Goal: Information Seeking & Learning: Learn about a topic

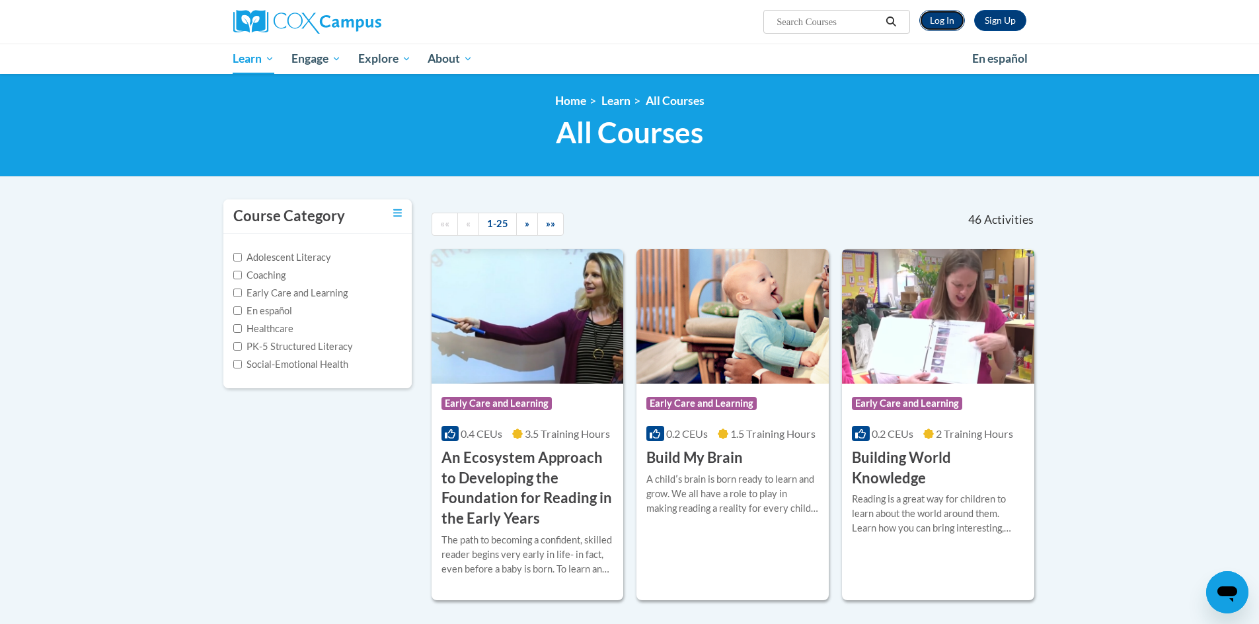
click at [946, 20] on link "Log In" at bounding box center [942, 20] width 46 height 21
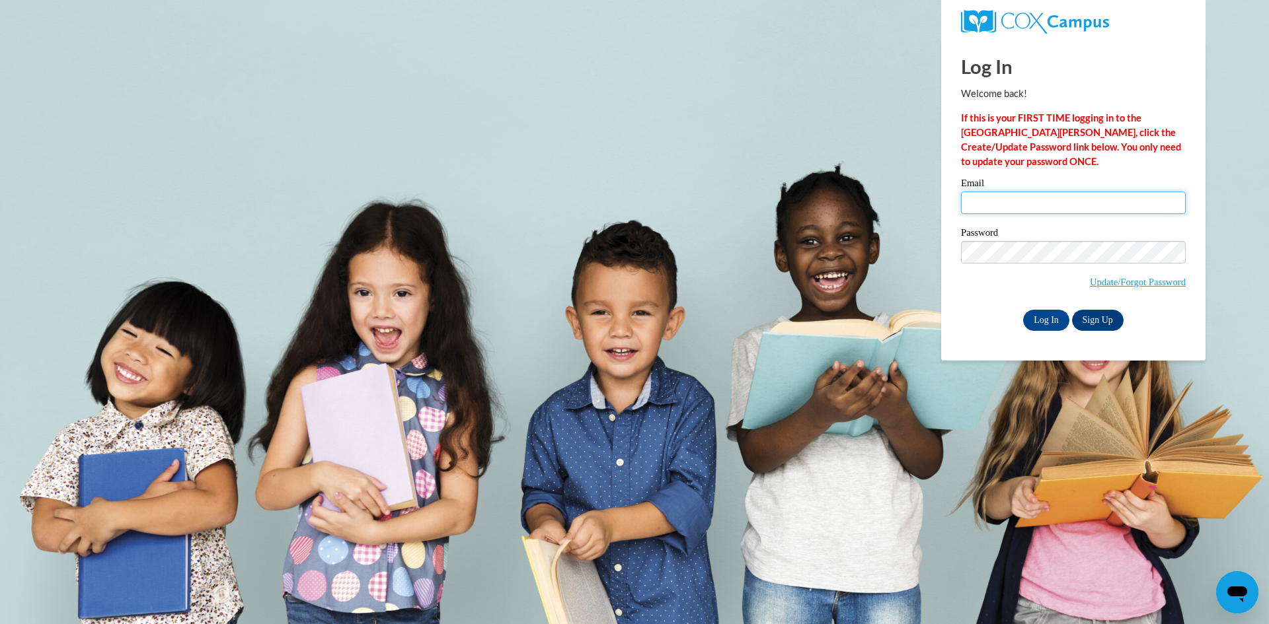
click at [1094, 202] on input "Email" at bounding box center [1073, 203] width 225 height 22
type input "katie.beranek@littlescholars.net"
click at [1023, 310] on input "Log In" at bounding box center [1046, 320] width 46 height 21
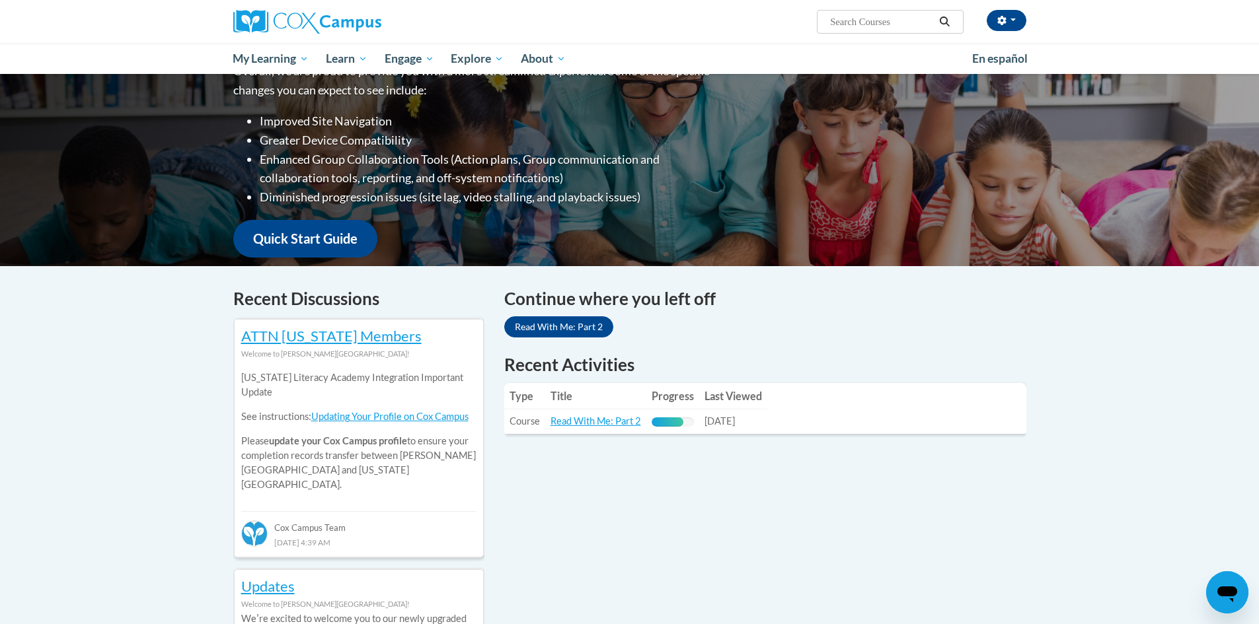
scroll to position [330, 0]
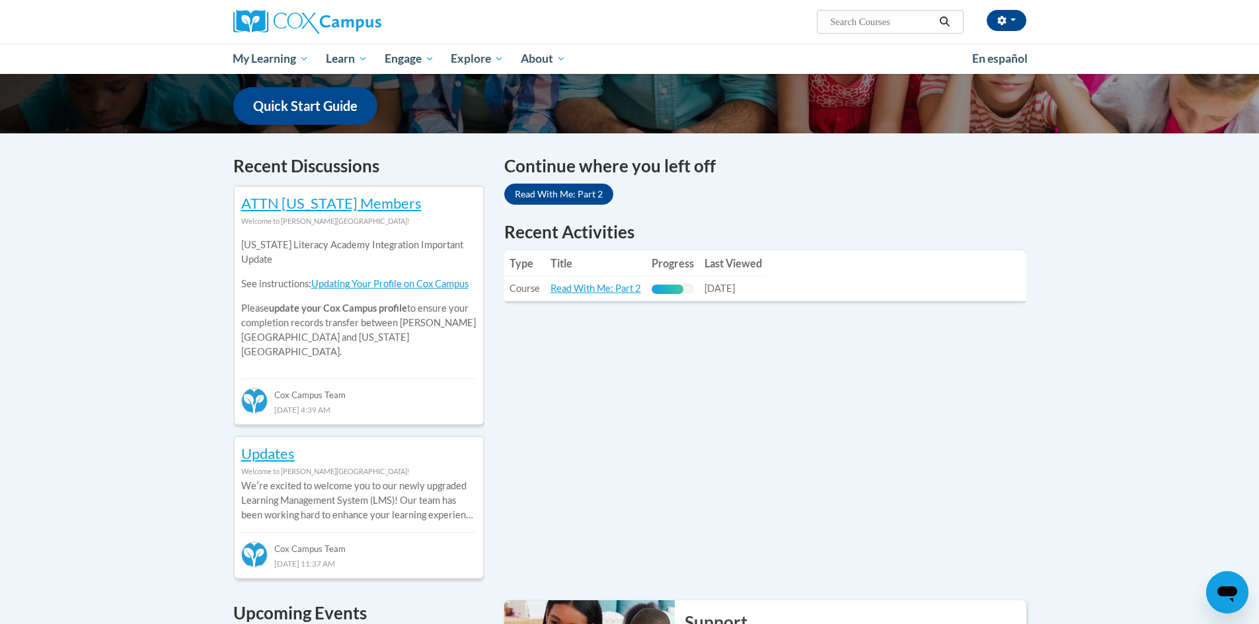
click at [601, 282] on td "Title: Read With Me: Part 2" at bounding box center [595, 289] width 101 height 24
click at [607, 291] on link "Read With Me: Part 2" at bounding box center [595, 288] width 91 height 11
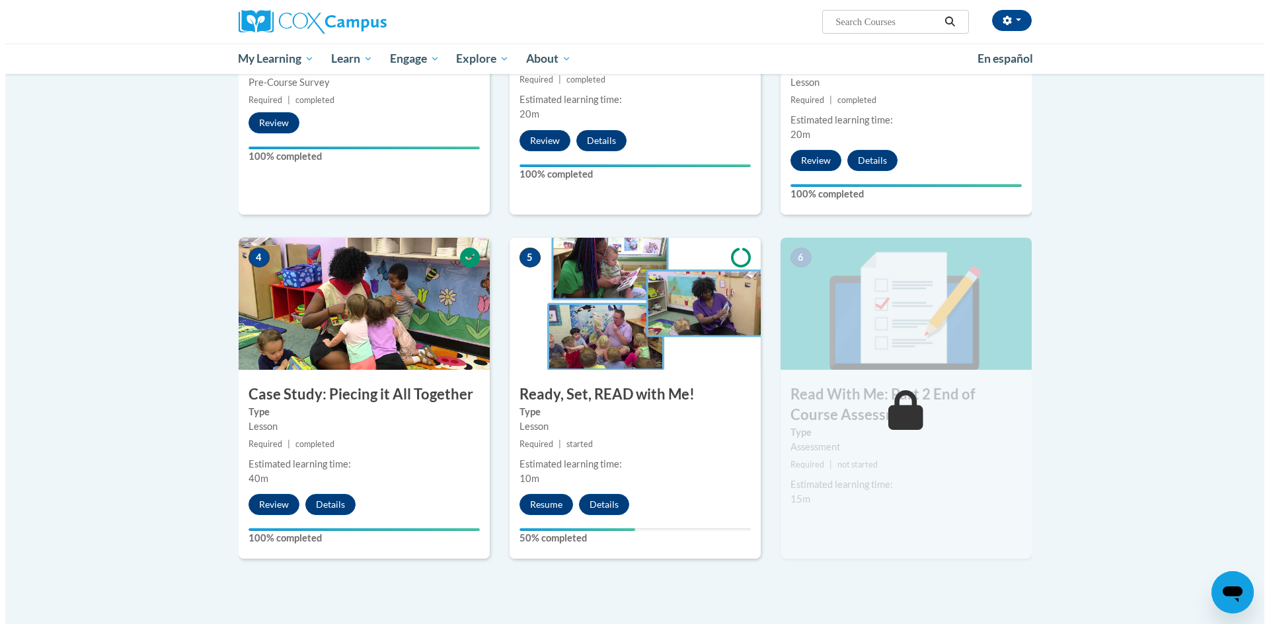
scroll to position [595, 0]
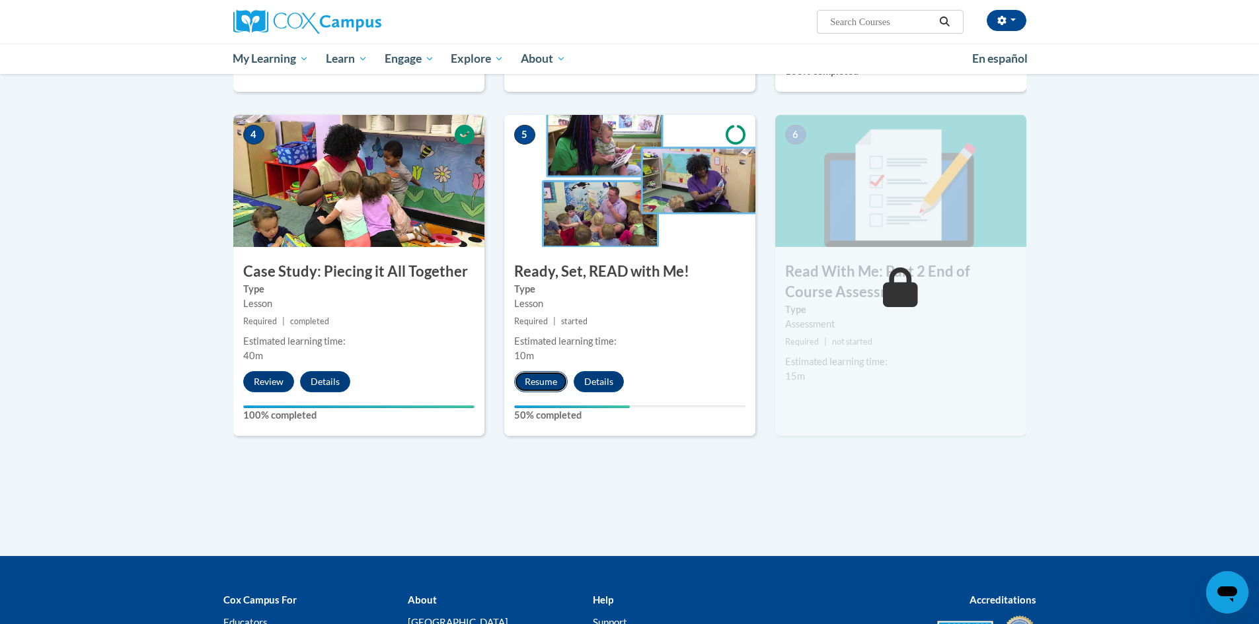
click at [552, 381] on button "Resume" at bounding box center [541, 381] width 54 height 21
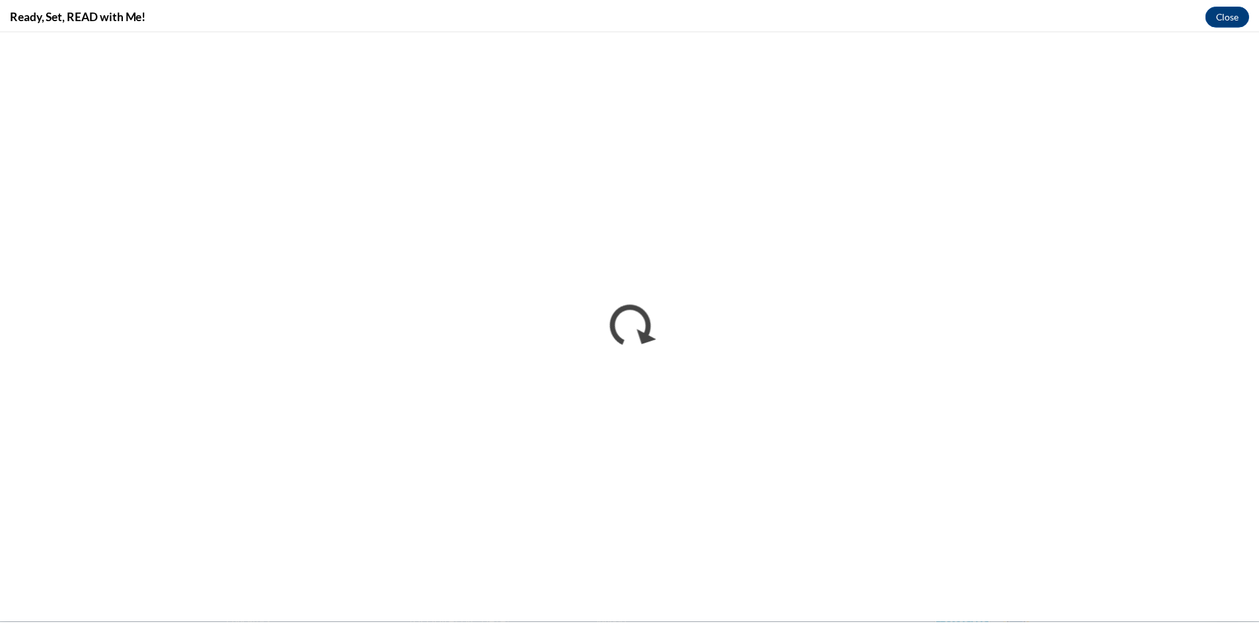
scroll to position [0, 0]
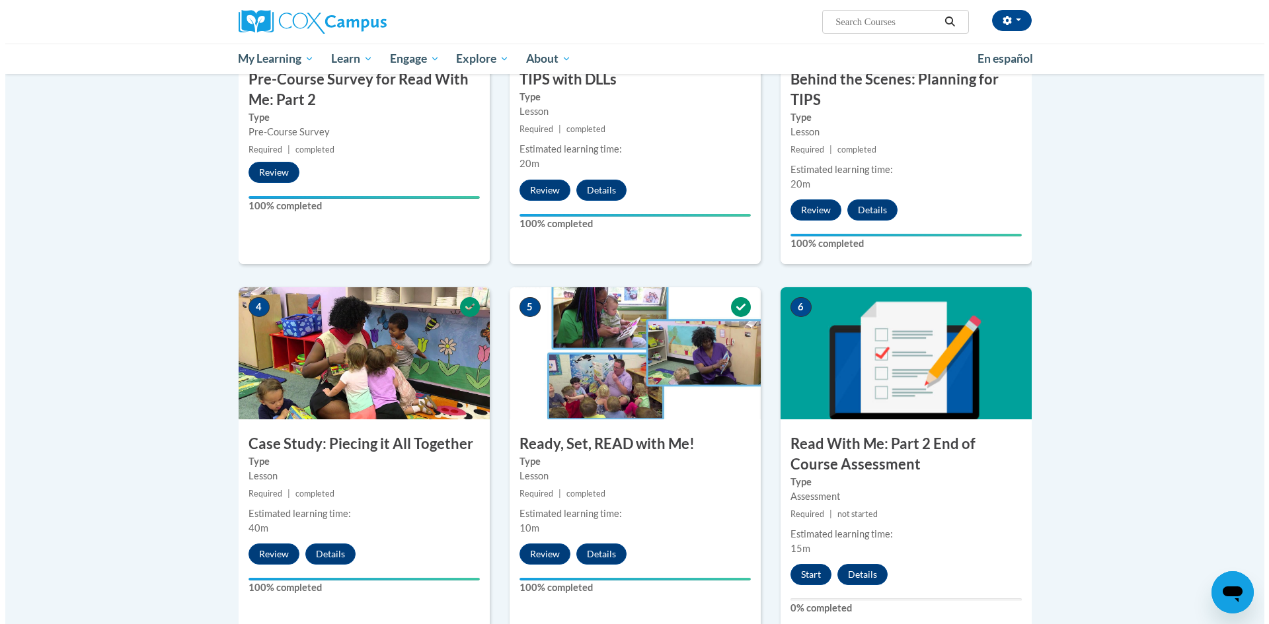
scroll to position [529, 0]
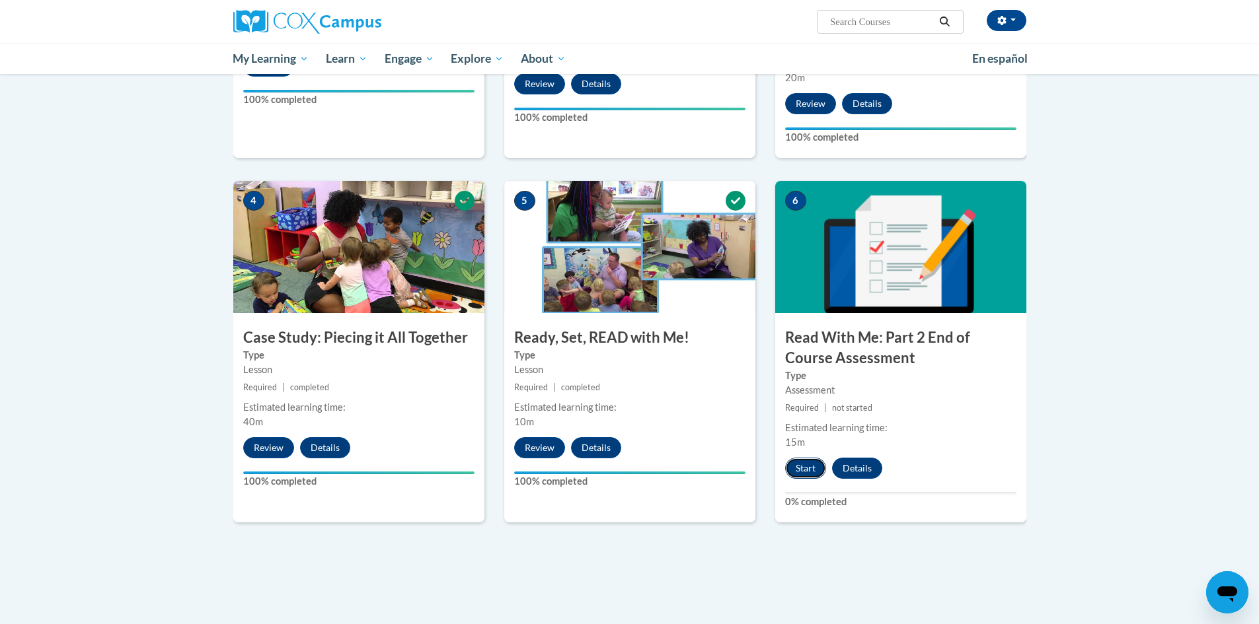
click at [804, 463] on button "Start" at bounding box center [805, 468] width 41 height 21
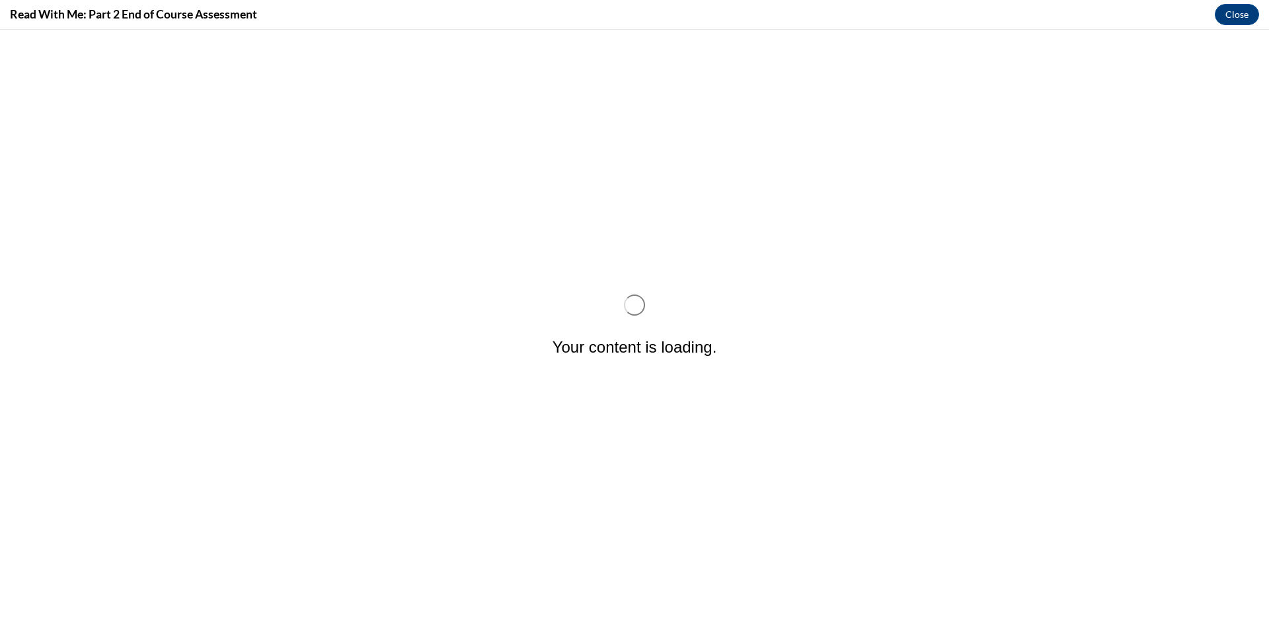
scroll to position [0, 0]
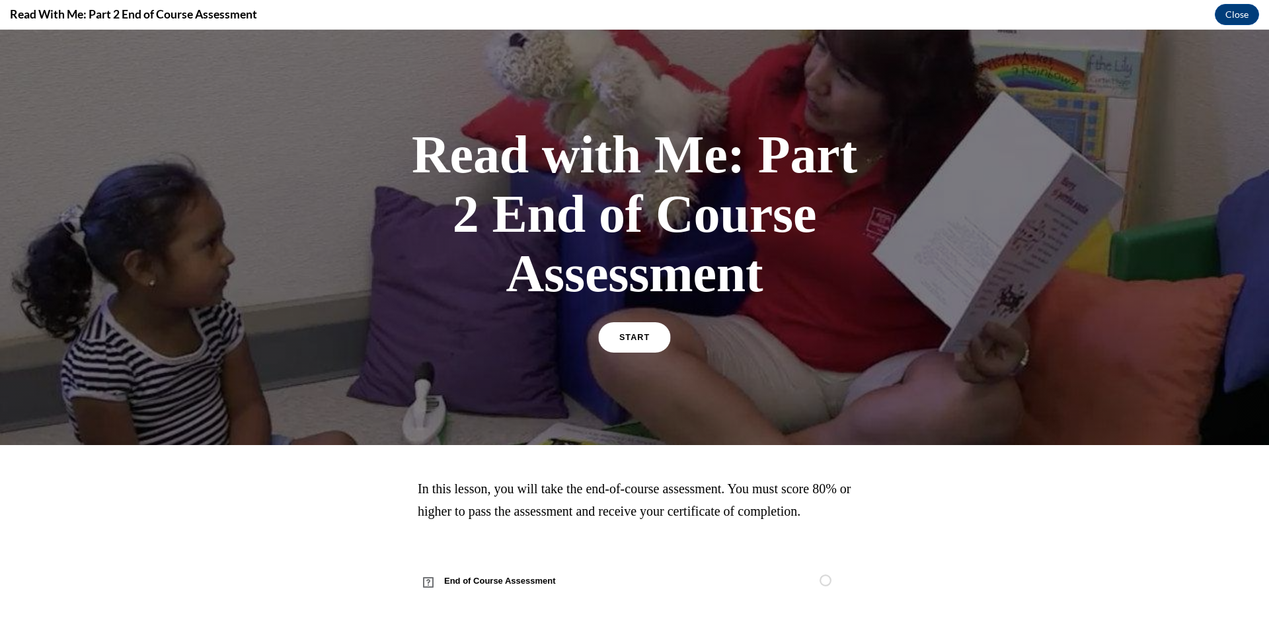
click at [630, 334] on span "START" at bounding box center [634, 338] width 30 height 10
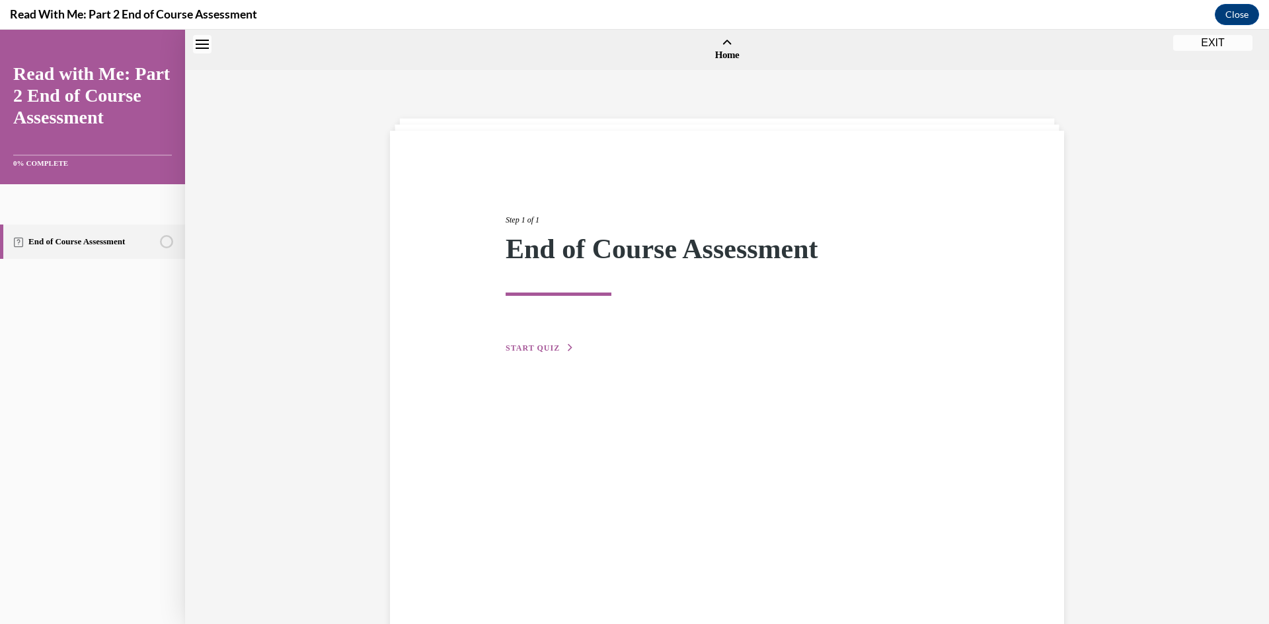
scroll to position [41, 0]
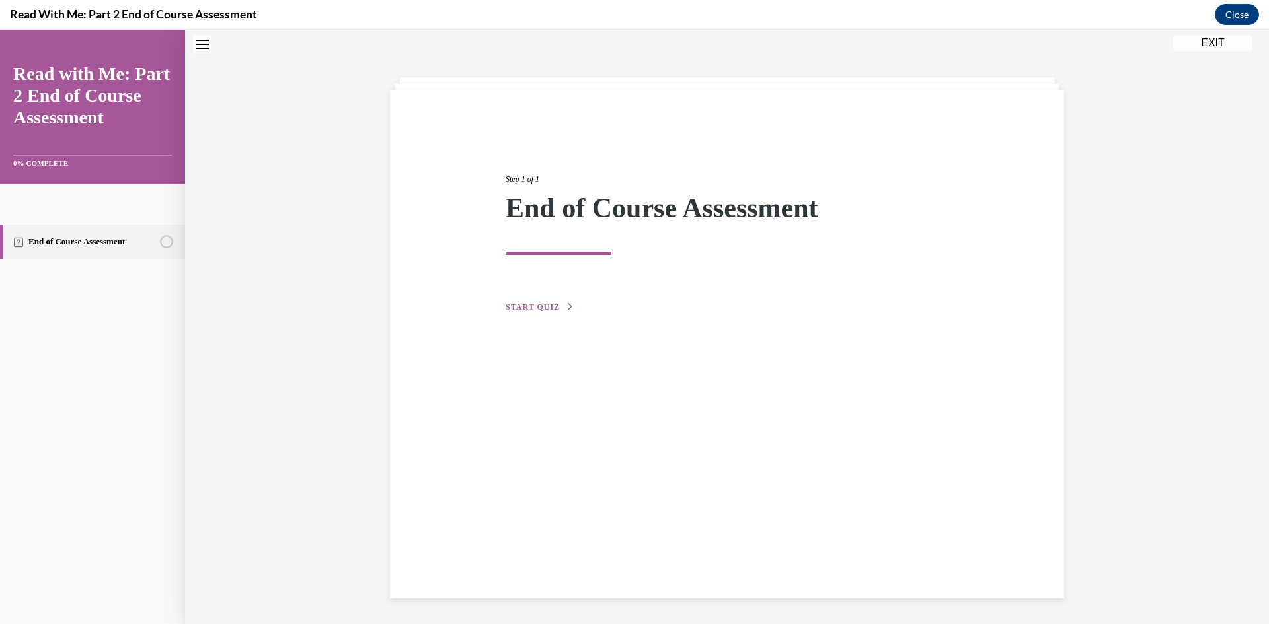
click at [552, 305] on span "START QUIZ" at bounding box center [532, 307] width 54 height 9
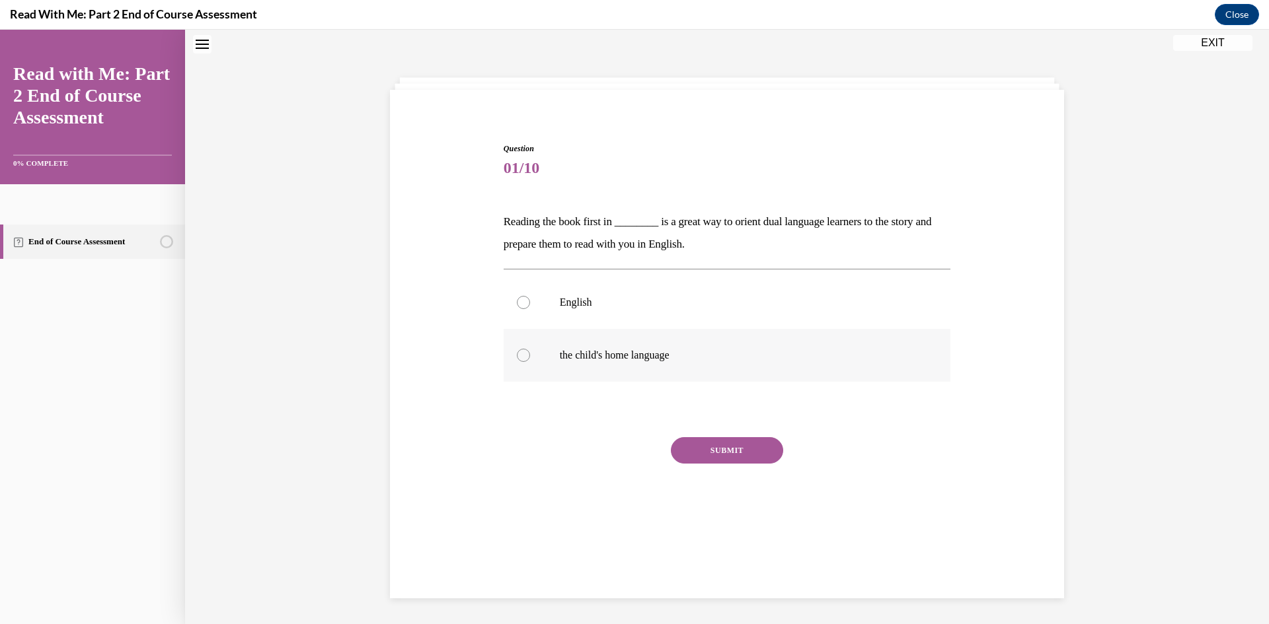
click at [573, 340] on label "the child's home language" at bounding box center [726, 355] width 447 height 53
click at [530, 349] on input "the child's home language" at bounding box center [523, 355] width 13 height 13
radio input "true"
click at [693, 448] on button "SUBMIT" at bounding box center [727, 450] width 112 height 26
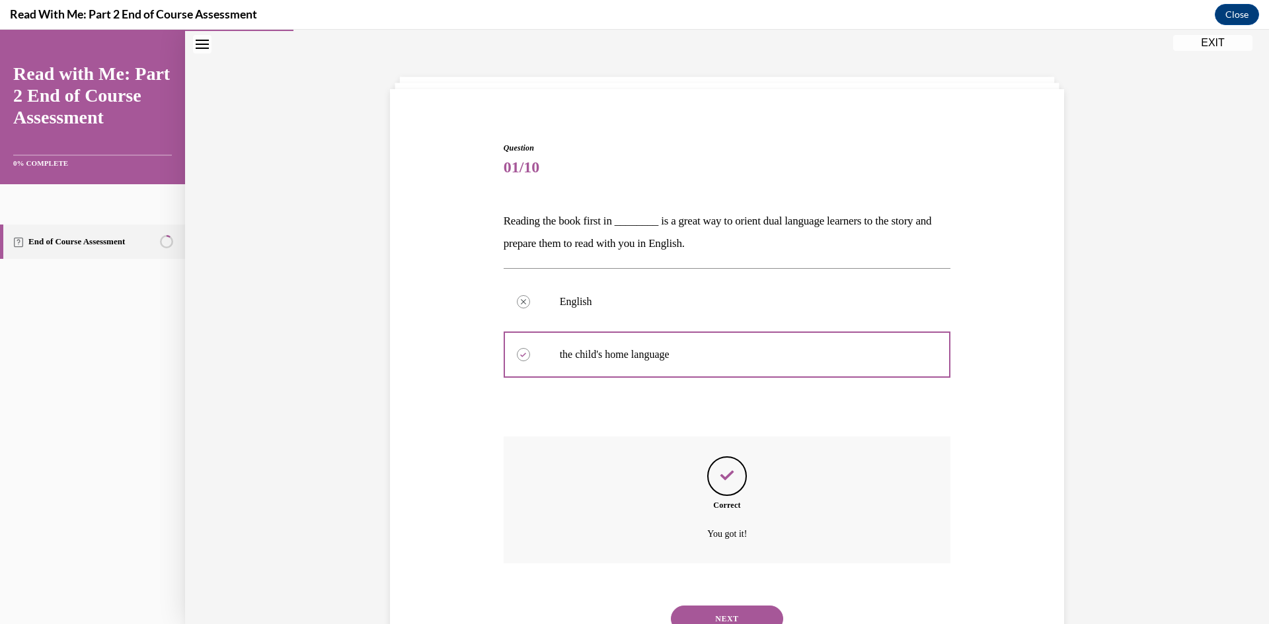
scroll to position [96, 0]
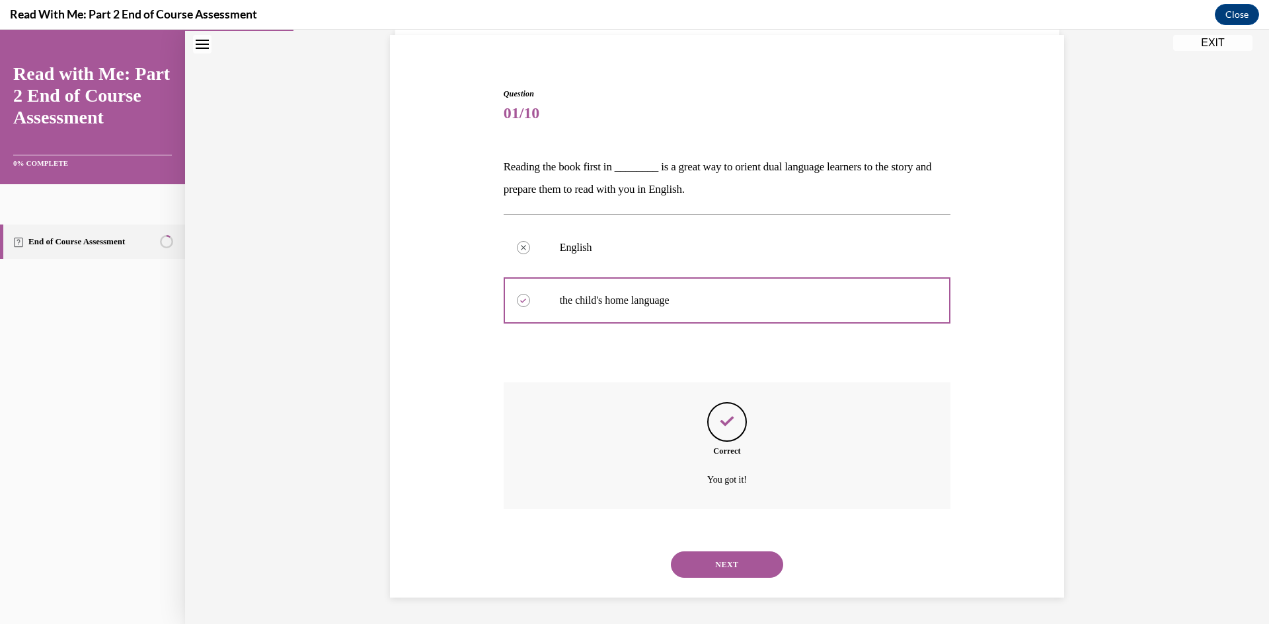
click at [730, 564] on button "NEXT" at bounding box center [727, 565] width 112 height 26
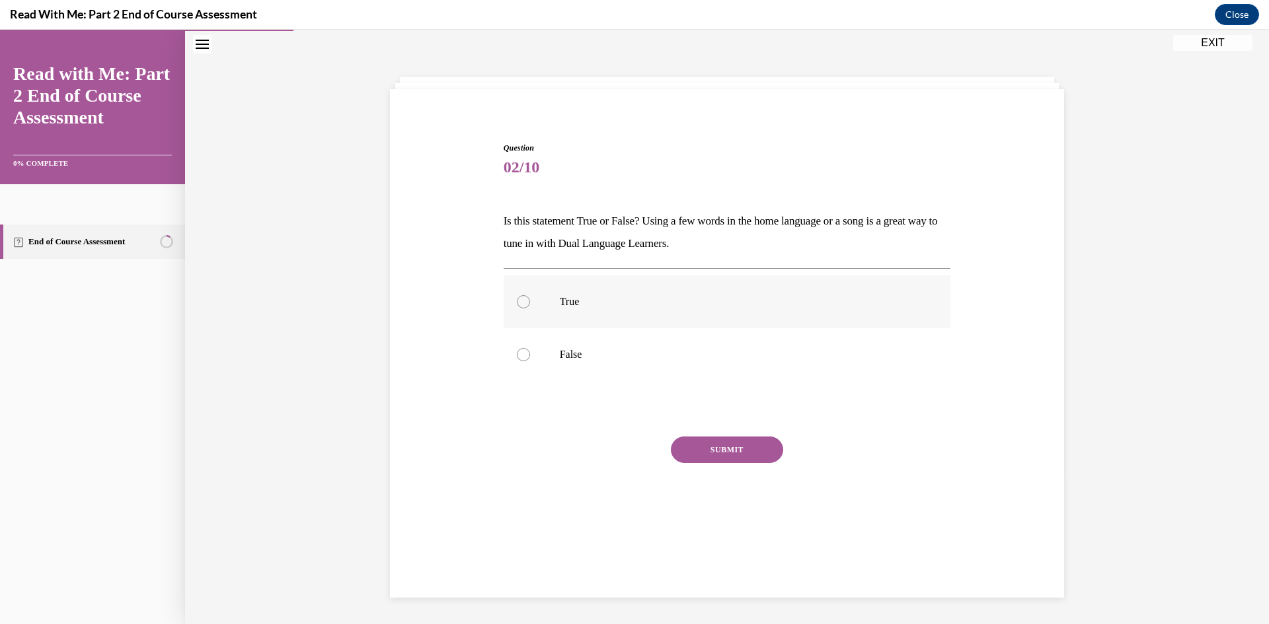
click at [623, 300] on p "True" at bounding box center [739, 301] width 358 height 13
click at [530, 300] on input "True" at bounding box center [523, 301] width 13 height 13
radio input "true"
click at [712, 455] on button "SUBMIT" at bounding box center [727, 450] width 112 height 26
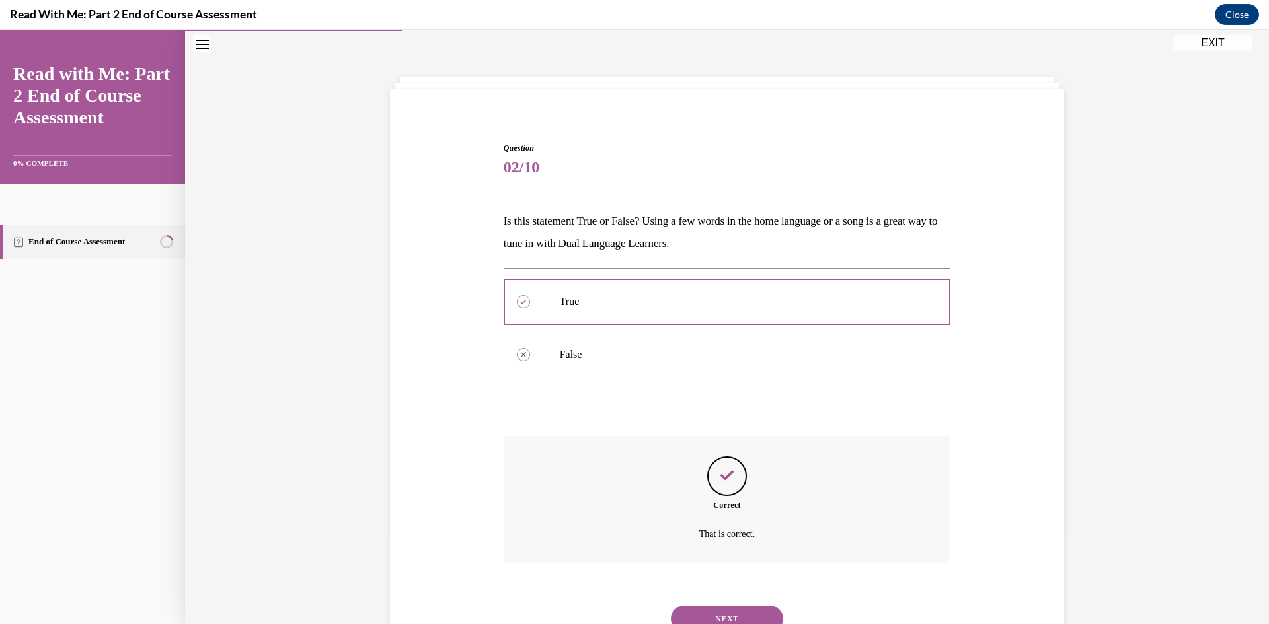
scroll to position [96, 0]
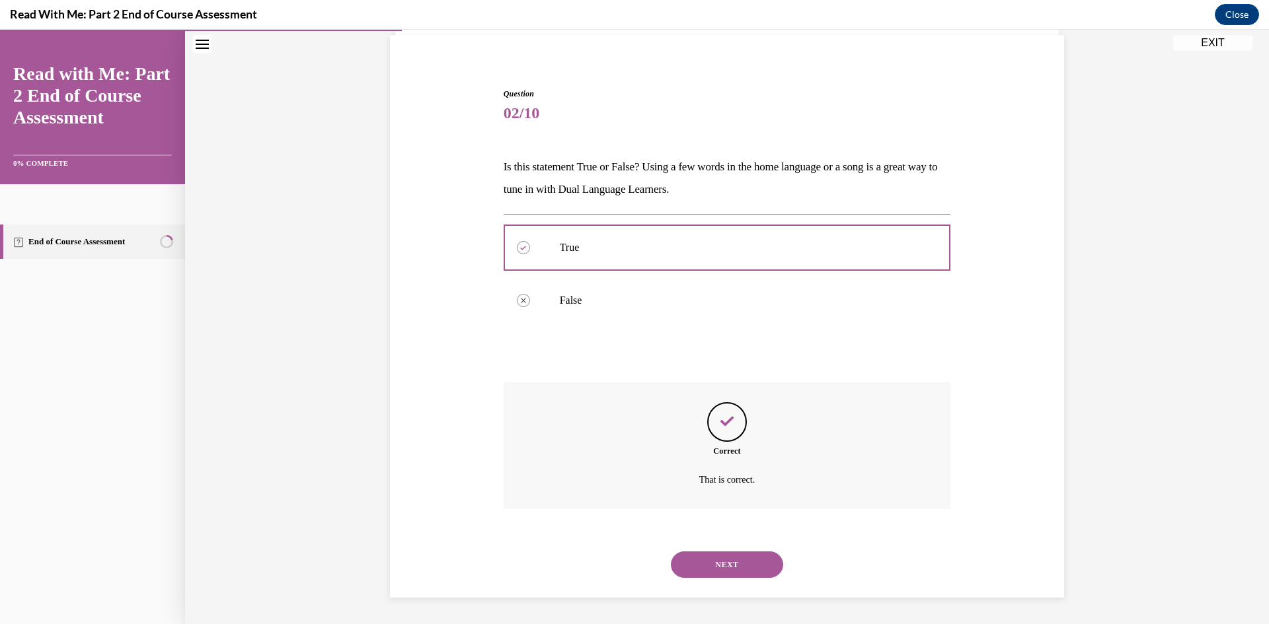
click at [745, 556] on button "NEXT" at bounding box center [727, 565] width 112 height 26
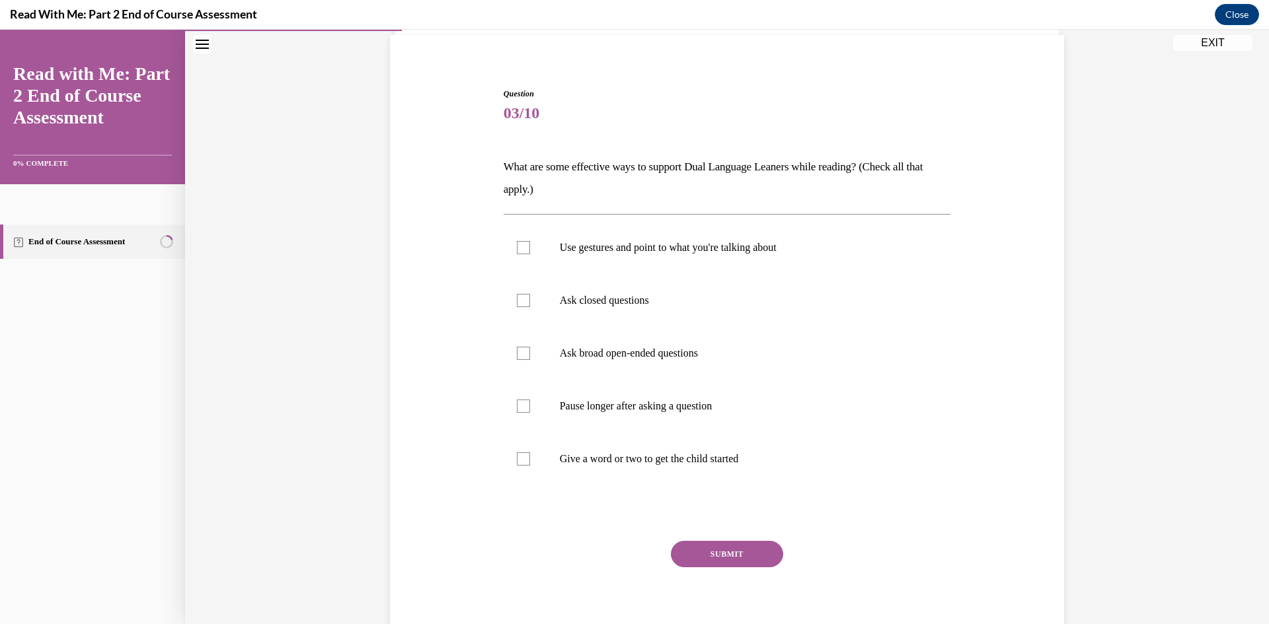
scroll to position [69, 0]
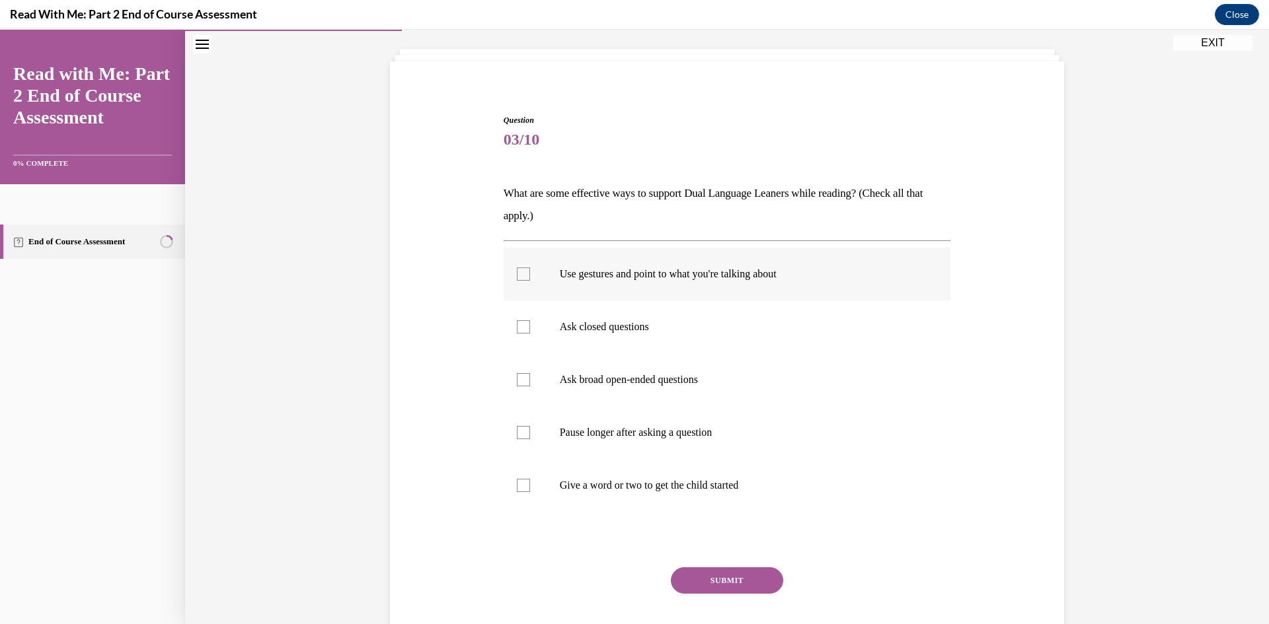
click at [626, 280] on label "Use gestures and point to what you're talking about" at bounding box center [726, 274] width 447 height 53
click at [530, 280] on input "Use gestures and point to what you're talking about" at bounding box center [523, 274] width 13 height 13
checkbox input "true"
click at [630, 320] on label "Ask closed questions" at bounding box center [726, 327] width 447 height 53
click at [530, 320] on input "Ask closed questions" at bounding box center [523, 326] width 13 height 13
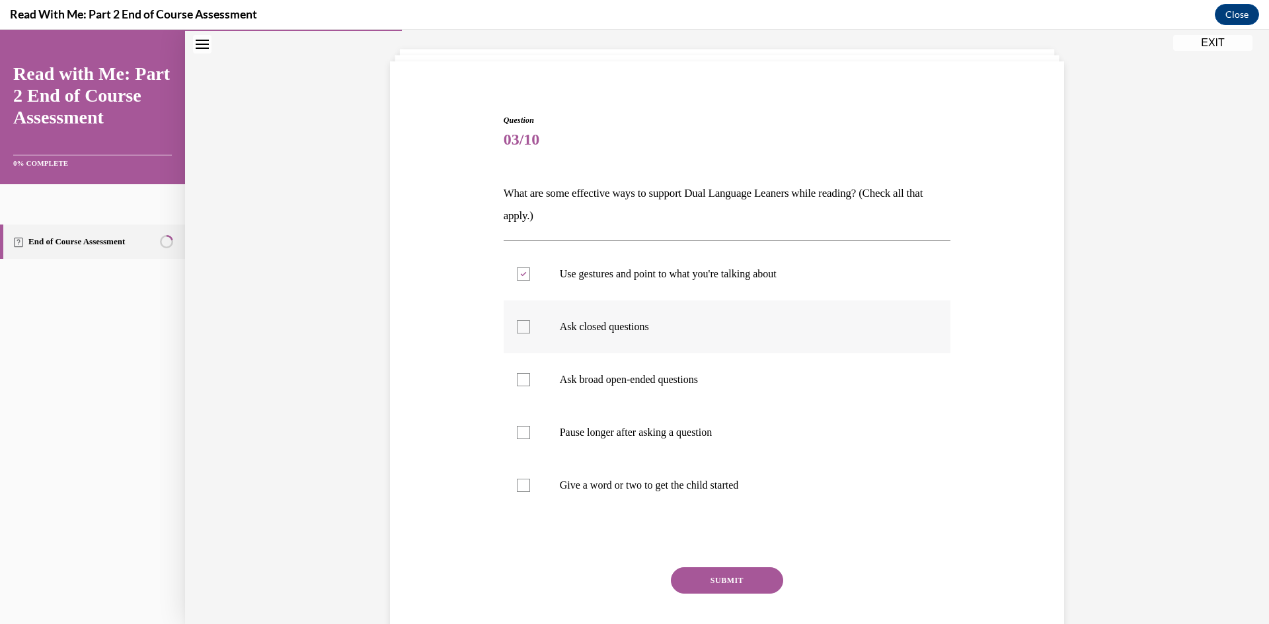
checkbox input "true"
click at [630, 428] on p "Pause longer after asking a question" at bounding box center [739, 432] width 358 height 13
click at [530, 428] on input "Pause longer after asking a question" at bounding box center [523, 432] width 13 height 13
checkbox input "true"
click at [642, 482] on p "Give a word or two to get the child started" at bounding box center [739, 485] width 358 height 13
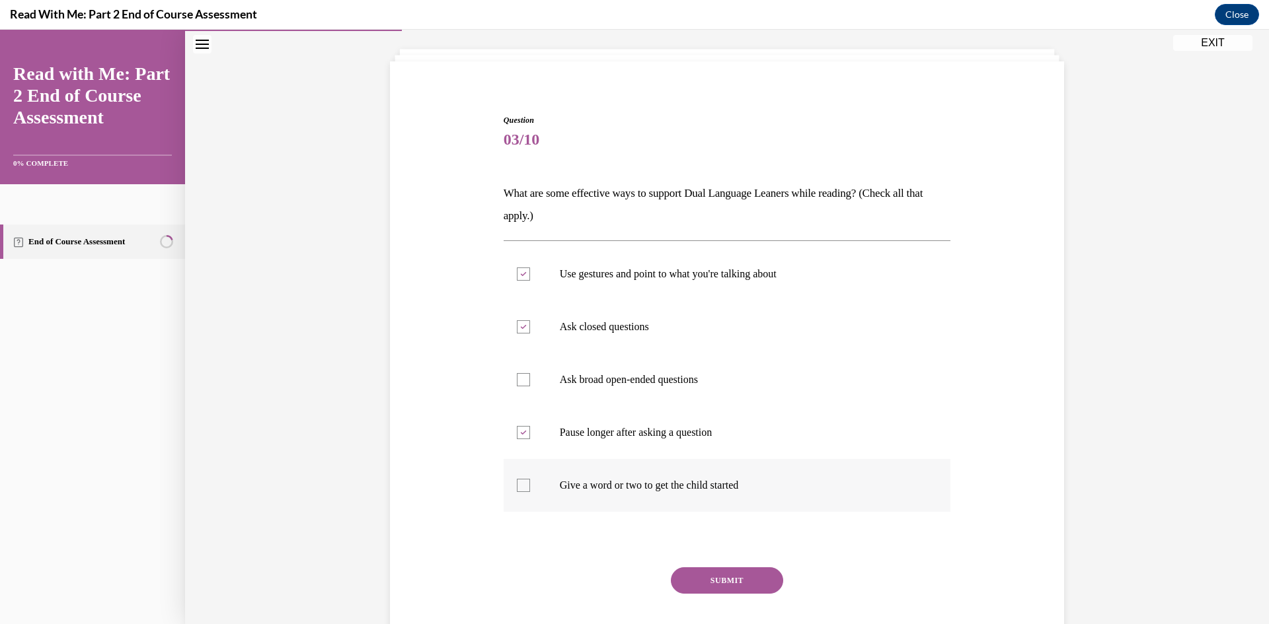
click at [530, 482] on input "Give a word or two to get the child started" at bounding box center [523, 485] width 13 height 13
checkbox input "true"
click at [712, 584] on button "SUBMIT" at bounding box center [727, 581] width 112 height 26
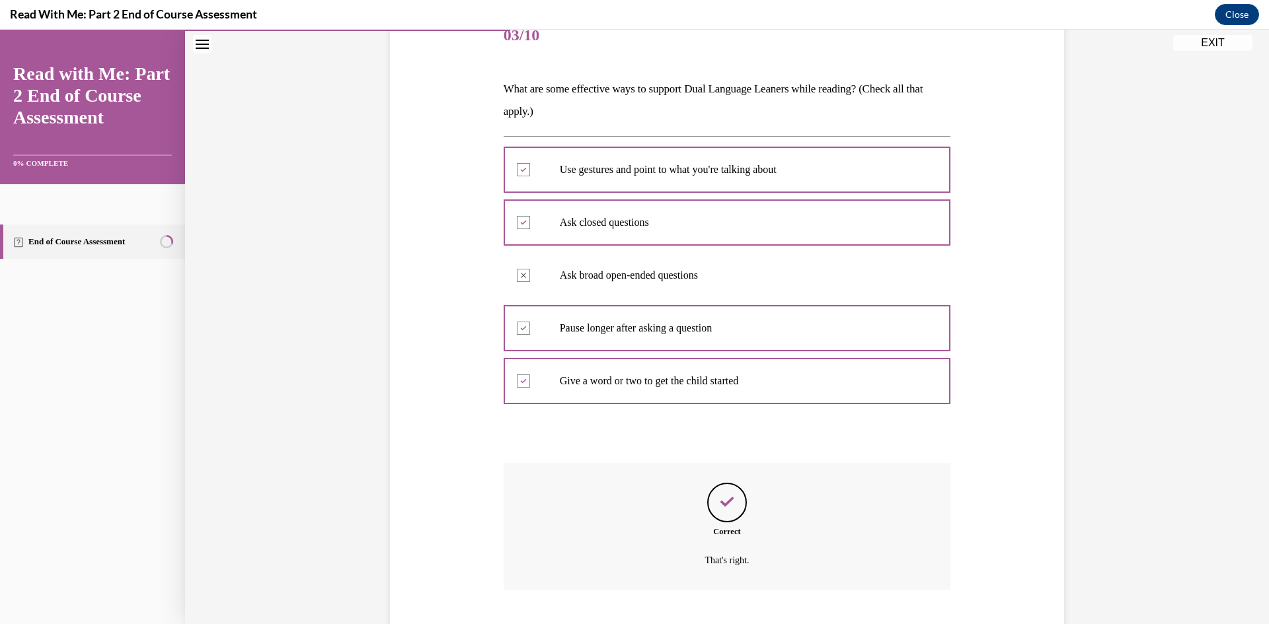
scroll to position [254, 0]
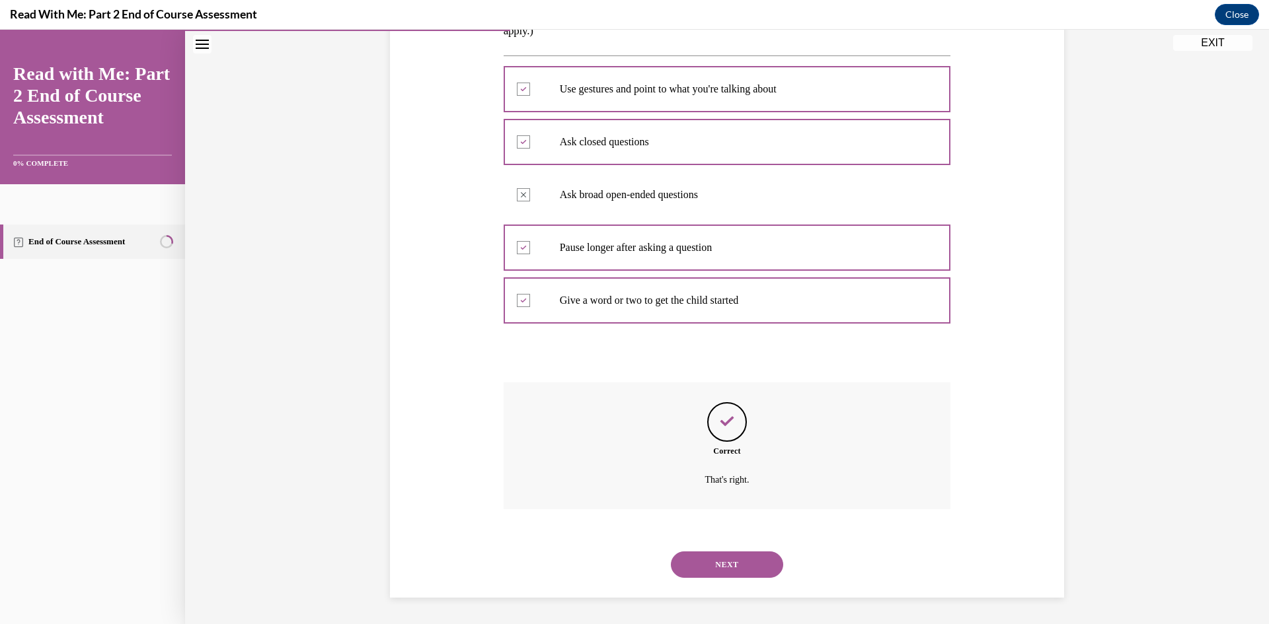
click at [712, 558] on button "NEXT" at bounding box center [727, 565] width 112 height 26
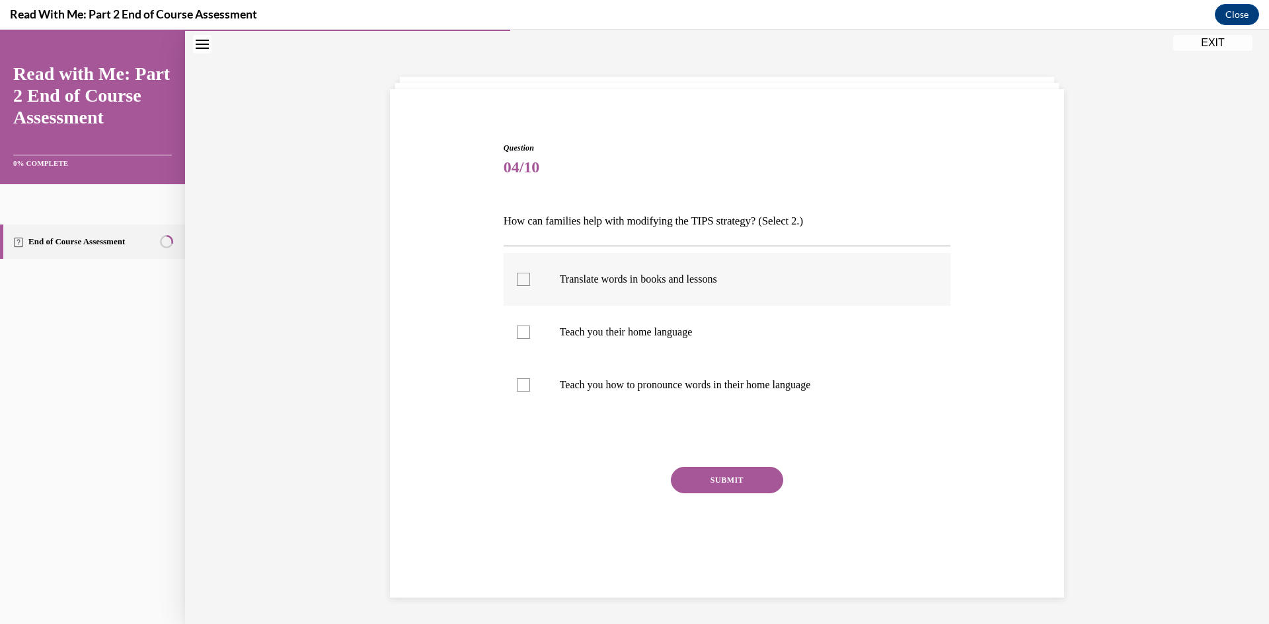
click at [620, 278] on p "Translate words in books and lessons" at bounding box center [739, 279] width 358 height 13
click at [530, 278] on input "Translate words in books and lessons" at bounding box center [523, 279] width 13 height 13
checkbox input "true"
click at [629, 389] on p "Teach you how to pronounce words in their home language" at bounding box center [739, 385] width 358 height 13
click at [530, 389] on input "Teach you how to pronounce words in their home language" at bounding box center [523, 385] width 13 height 13
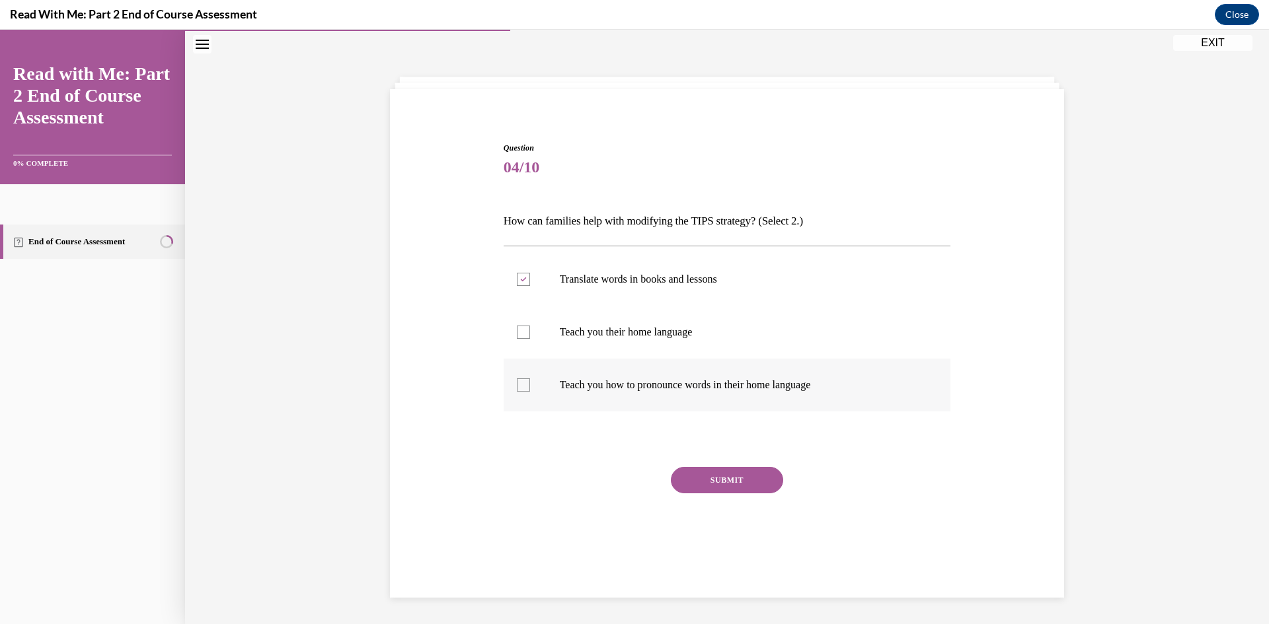
checkbox input "true"
click at [727, 487] on button "SUBMIT" at bounding box center [727, 480] width 112 height 26
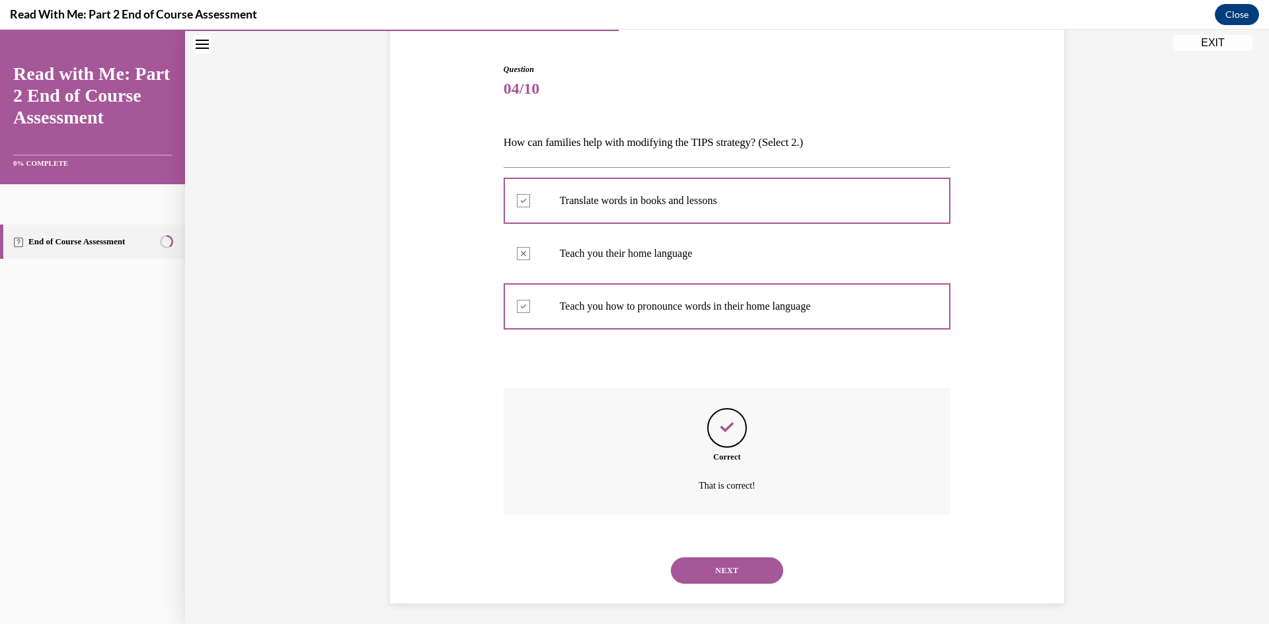
scroll to position [126, 0]
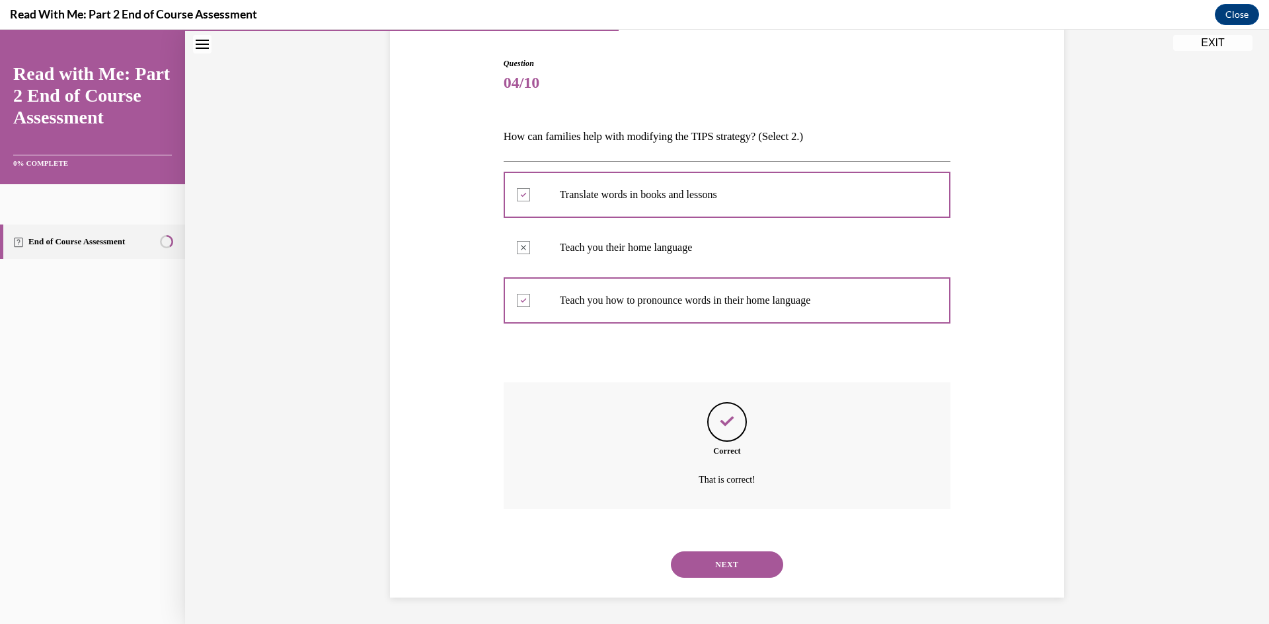
click at [733, 558] on button "NEXT" at bounding box center [727, 565] width 112 height 26
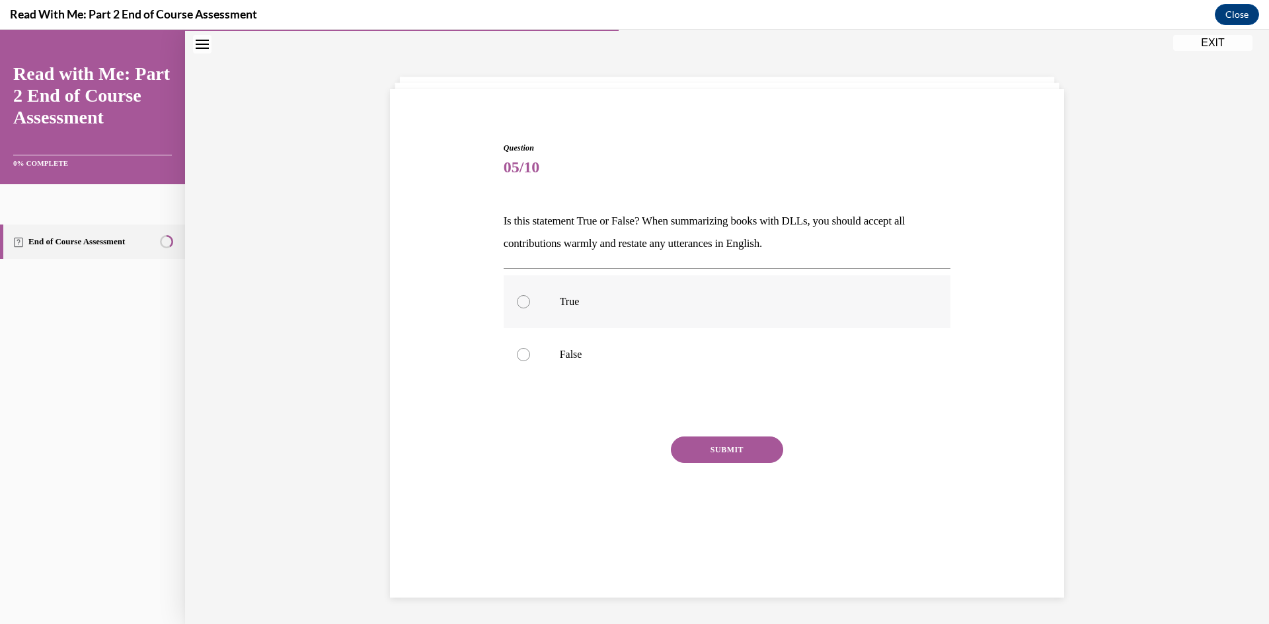
click at [595, 301] on p "True" at bounding box center [739, 301] width 358 height 13
click at [530, 301] on input "True" at bounding box center [523, 301] width 13 height 13
radio input "true"
click at [739, 456] on button "SUBMIT" at bounding box center [727, 450] width 112 height 26
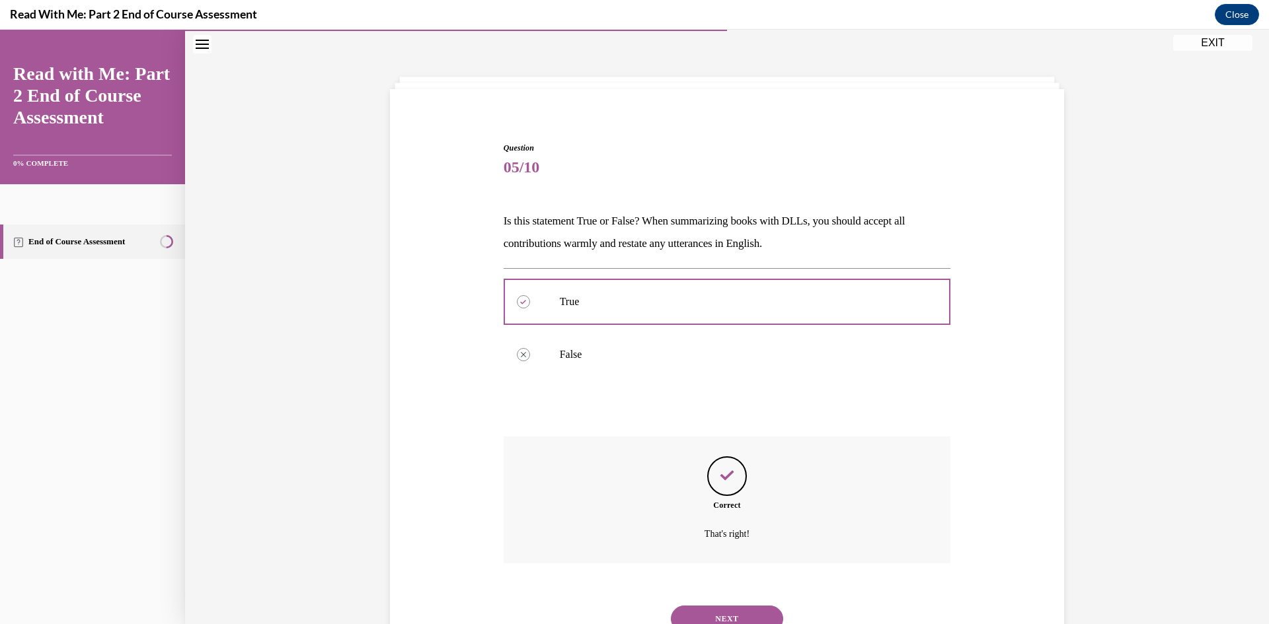
scroll to position [96, 0]
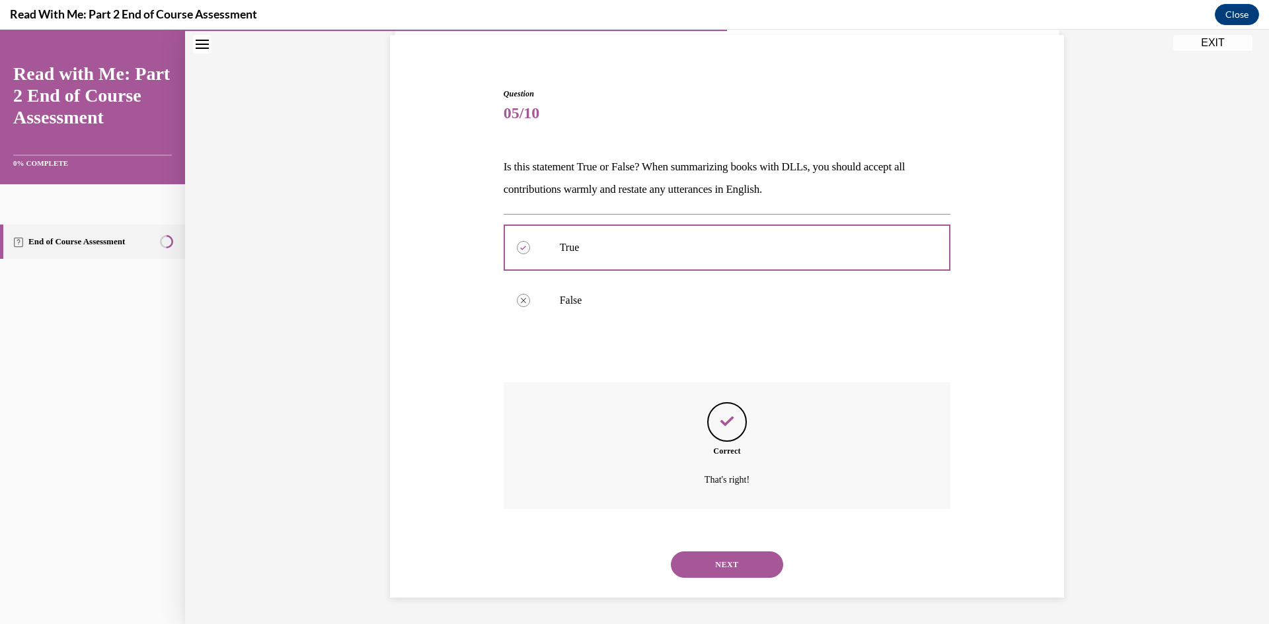
click at [709, 561] on button "NEXT" at bounding box center [727, 565] width 112 height 26
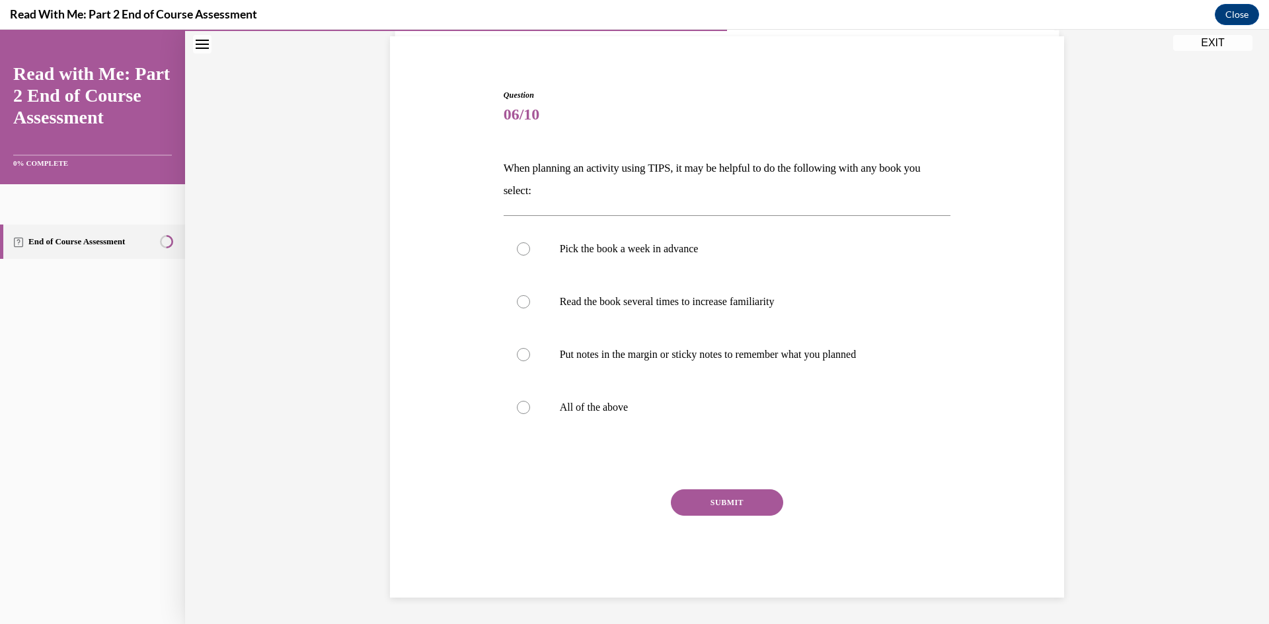
scroll to position [68, 0]
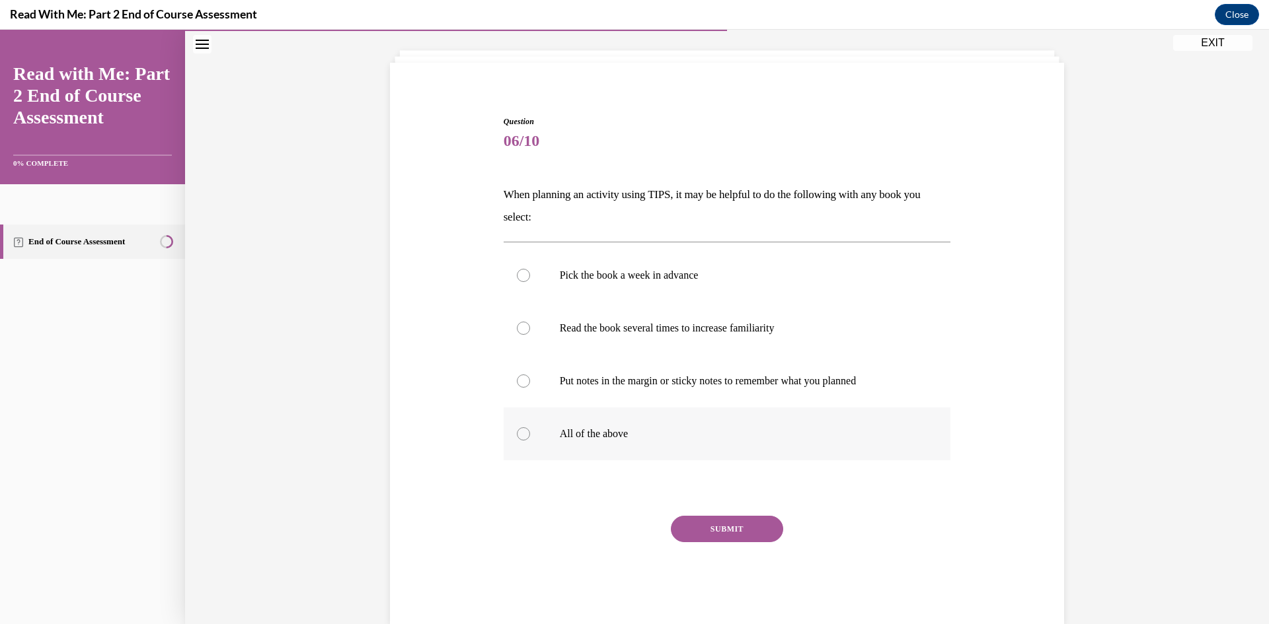
click at [632, 442] on label "All of the above" at bounding box center [726, 434] width 447 height 53
click at [530, 441] on input "All of the above" at bounding box center [523, 433] width 13 height 13
radio input "true"
click at [723, 533] on button "SUBMIT" at bounding box center [727, 529] width 112 height 26
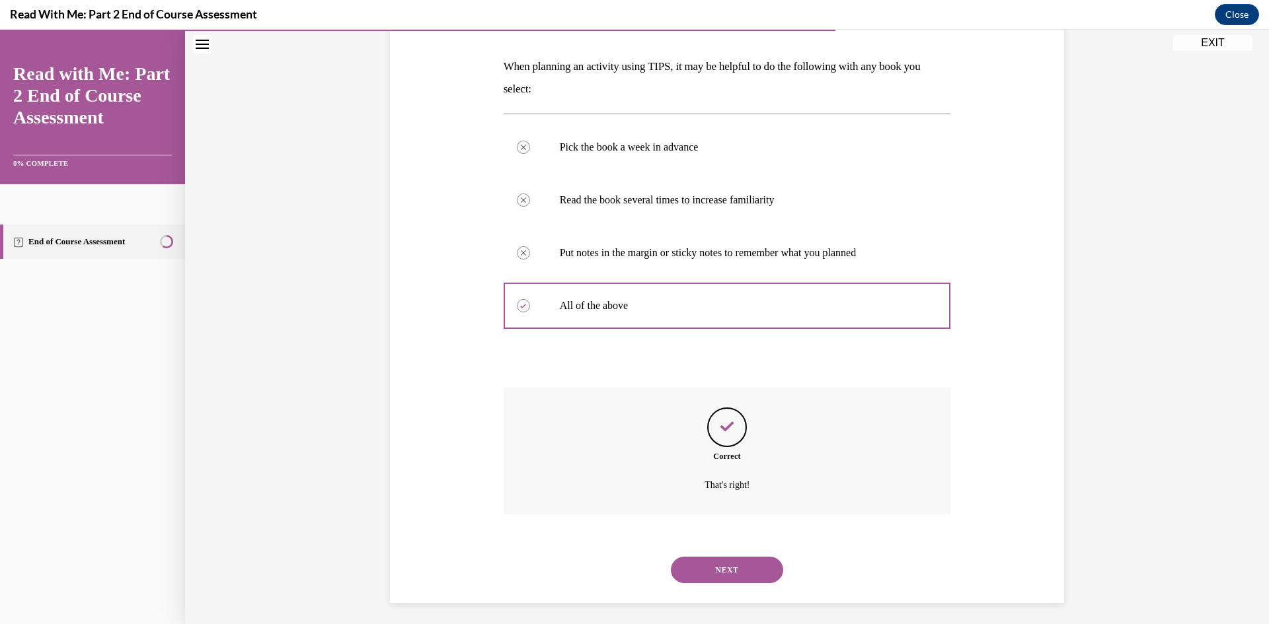
scroll to position [202, 0]
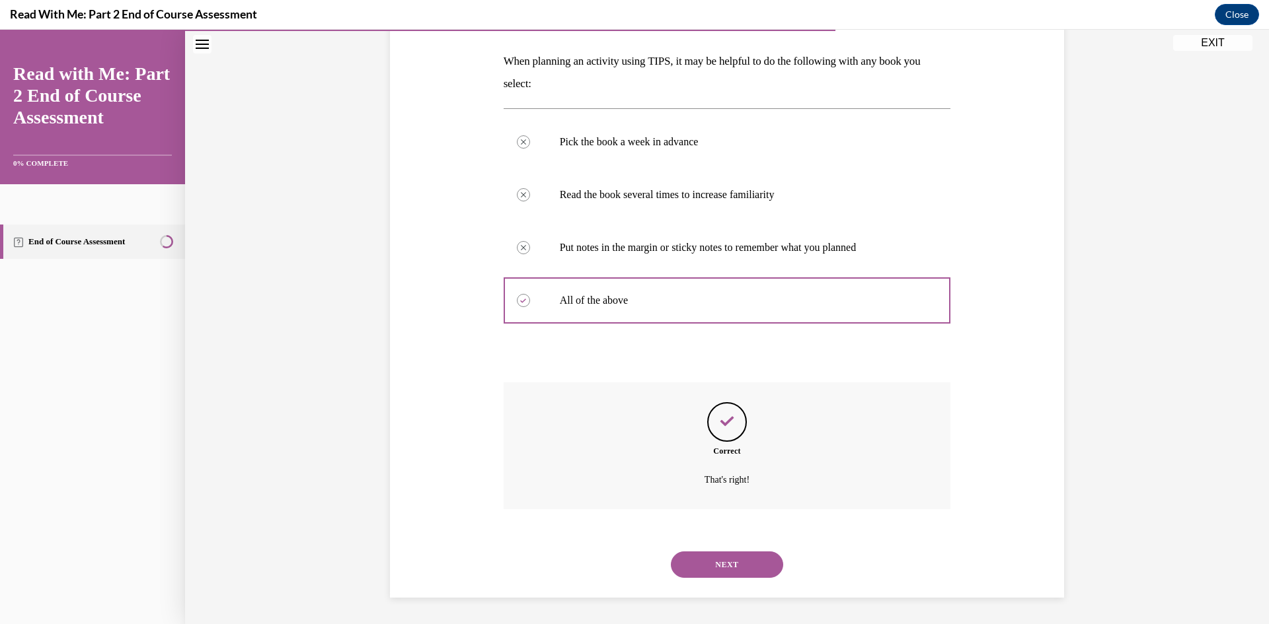
click at [715, 564] on button "NEXT" at bounding box center [727, 565] width 112 height 26
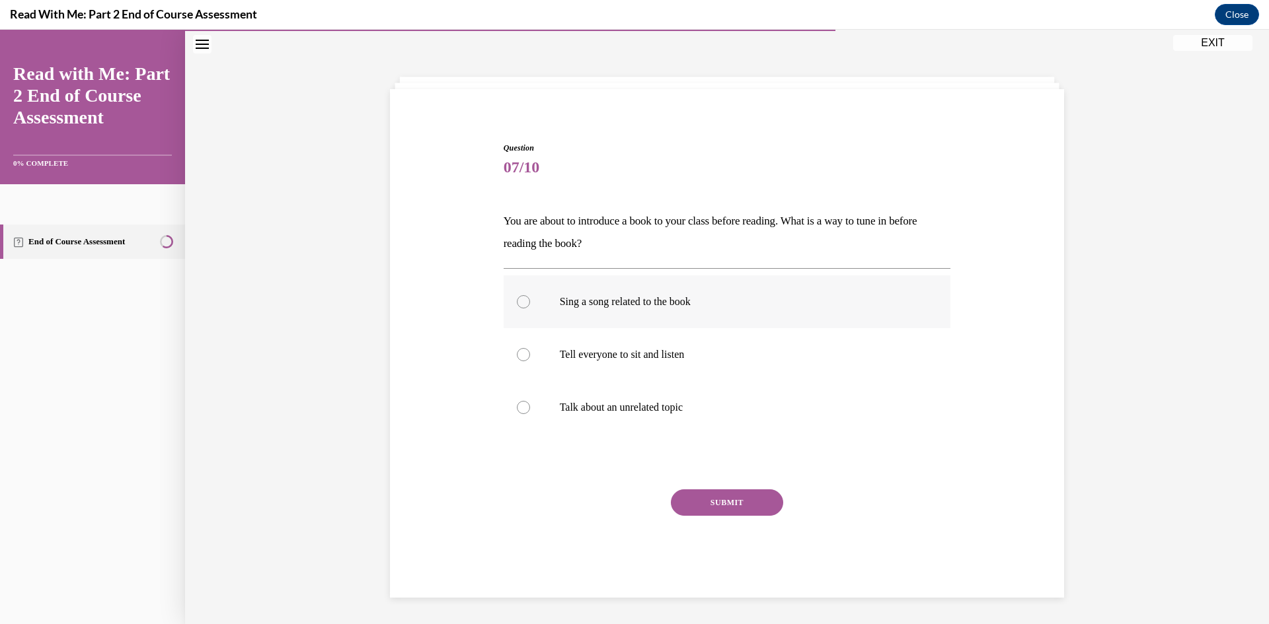
click at [652, 295] on p "Sing a song related to the book" at bounding box center [739, 301] width 358 height 13
click at [530, 295] on input "Sing a song related to the book" at bounding box center [523, 301] width 13 height 13
radio input "true"
click at [712, 504] on button "SUBMIT" at bounding box center [727, 503] width 112 height 26
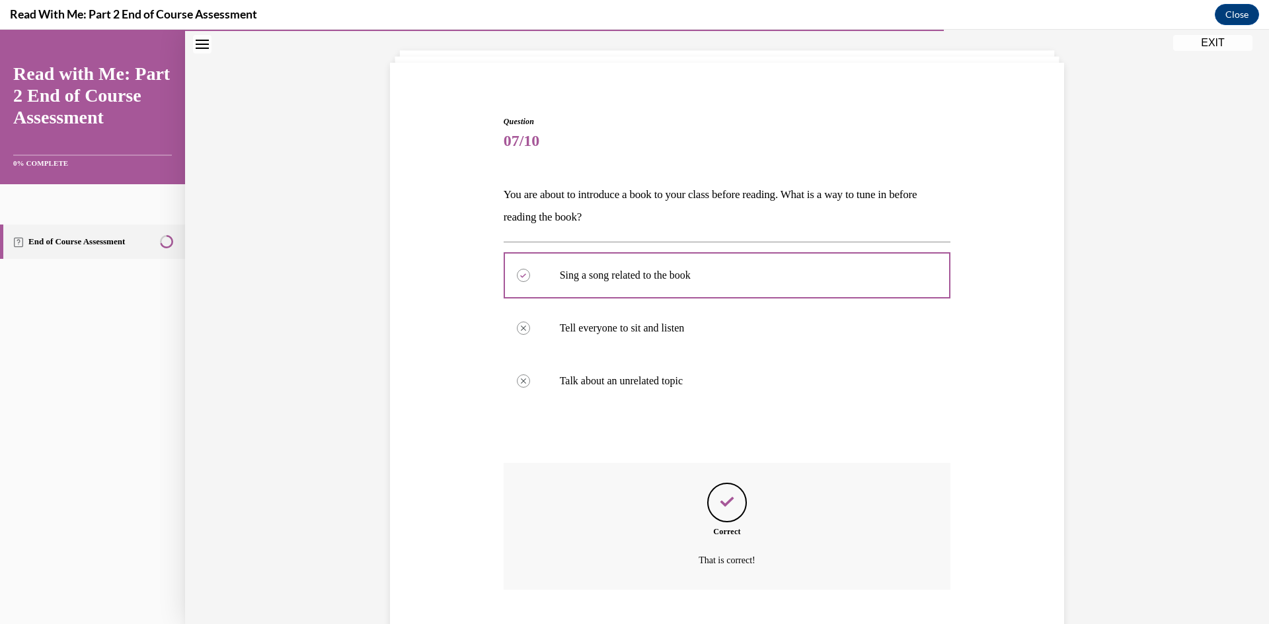
scroll to position [149, 0]
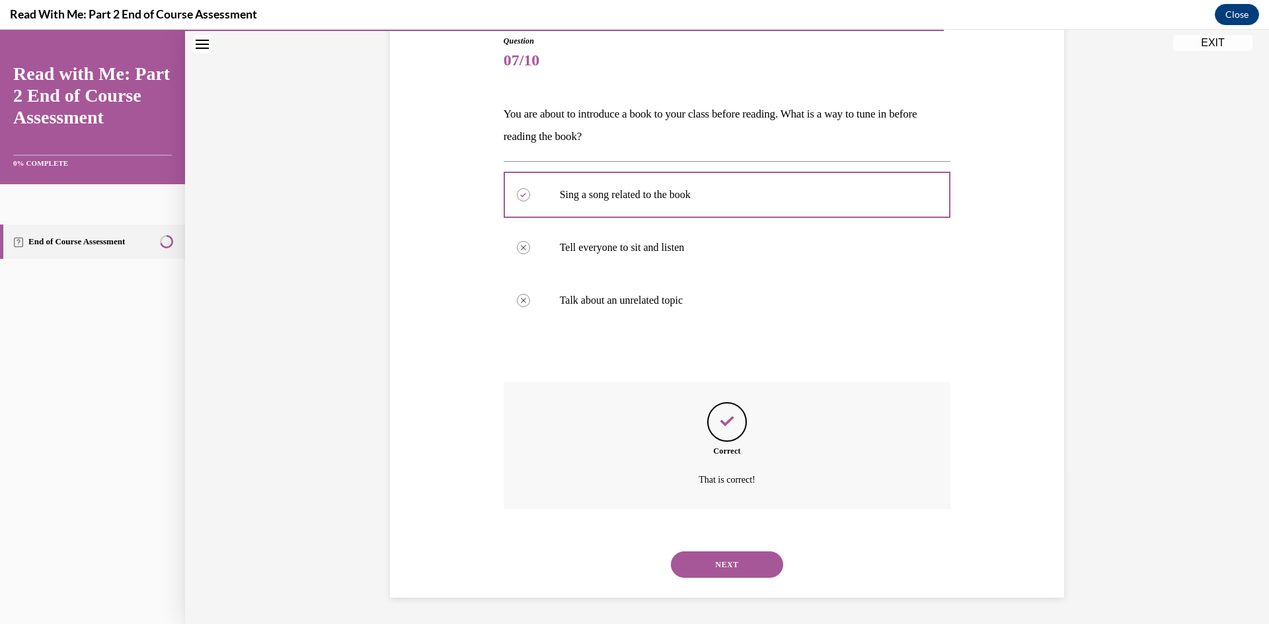
click at [730, 566] on button "NEXT" at bounding box center [727, 565] width 112 height 26
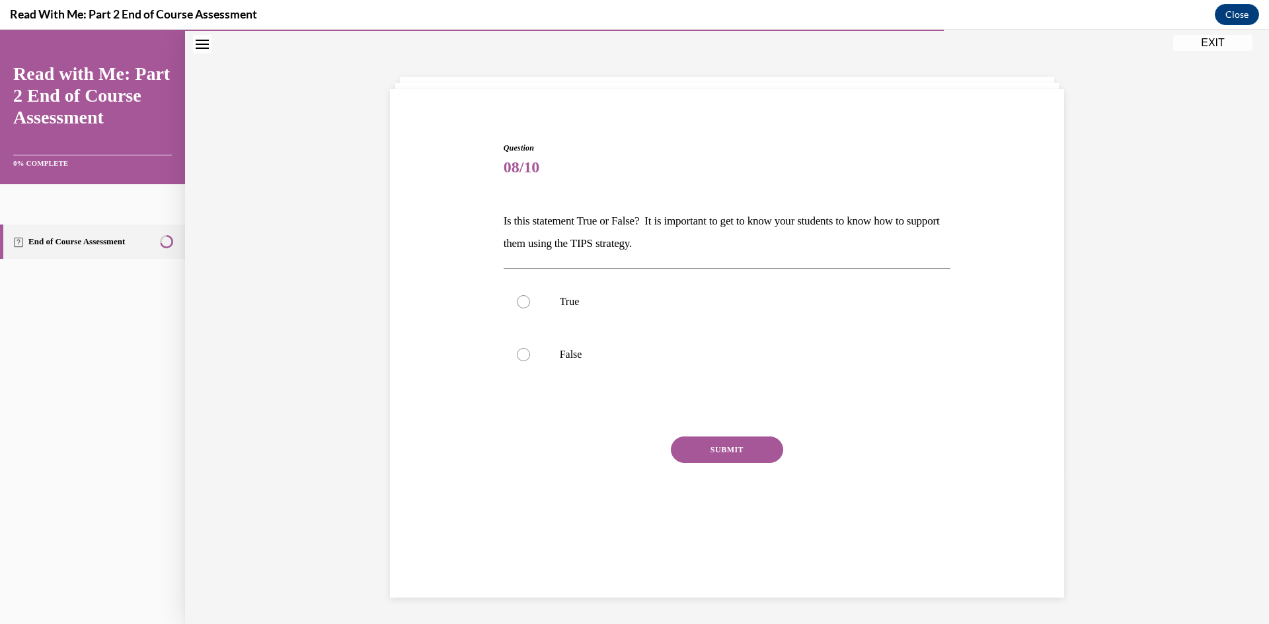
scroll to position [42, 0]
click at [589, 322] on label "True" at bounding box center [726, 302] width 447 height 53
click at [530, 309] on input "True" at bounding box center [523, 301] width 13 height 13
radio input "true"
click at [699, 448] on button "SUBMIT" at bounding box center [727, 450] width 112 height 26
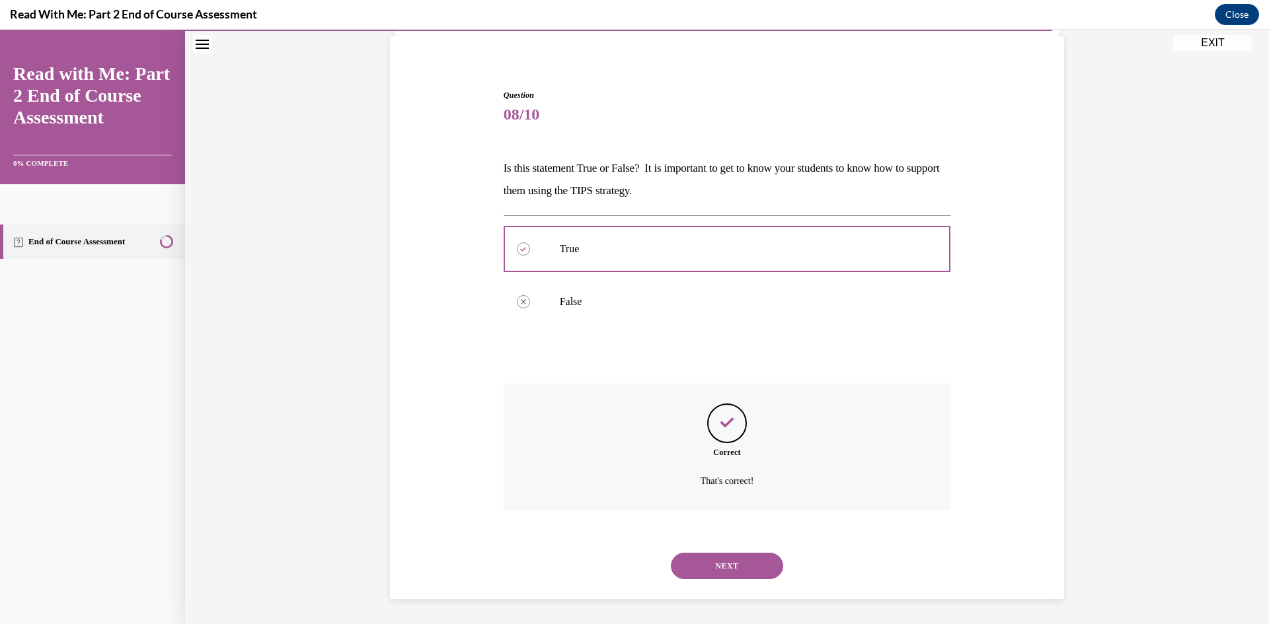
scroll to position [96, 0]
click at [716, 568] on button "NEXT" at bounding box center [727, 565] width 112 height 26
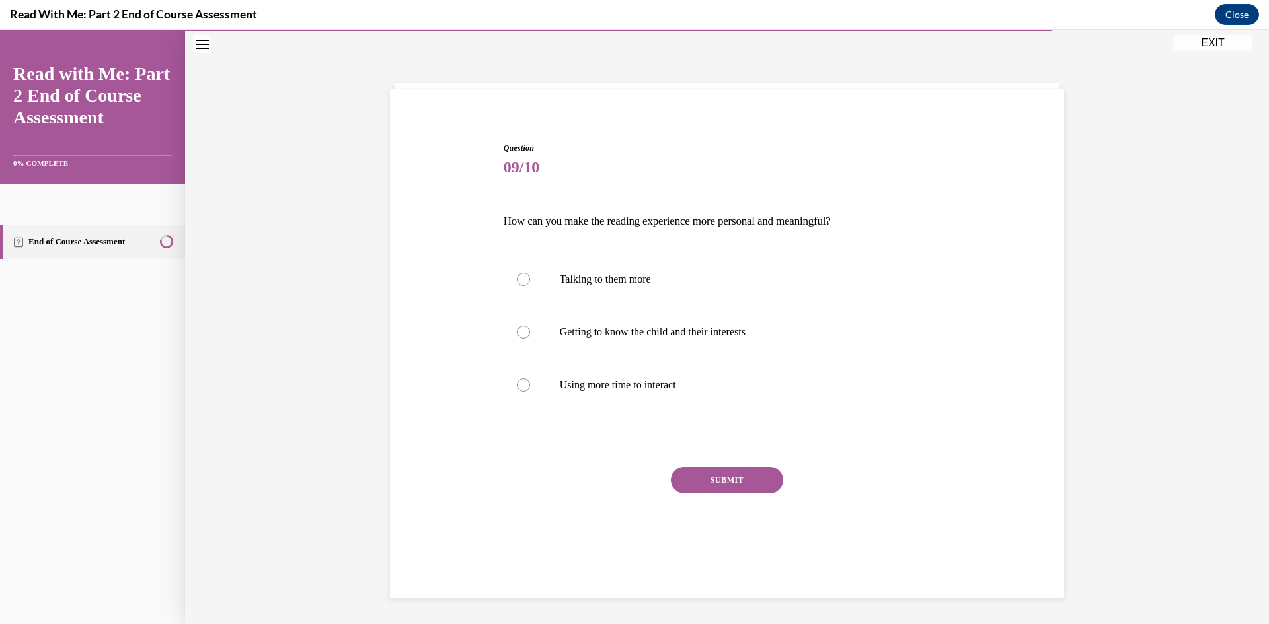
scroll to position [42, 0]
click at [614, 350] on label "Getting to know the child and their interests" at bounding box center [726, 332] width 447 height 53
click at [530, 339] on input "Getting to know the child and their interests" at bounding box center [523, 332] width 13 height 13
radio input "true"
click at [720, 474] on button "SUBMIT" at bounding box center [727, 480] width 112 height 26
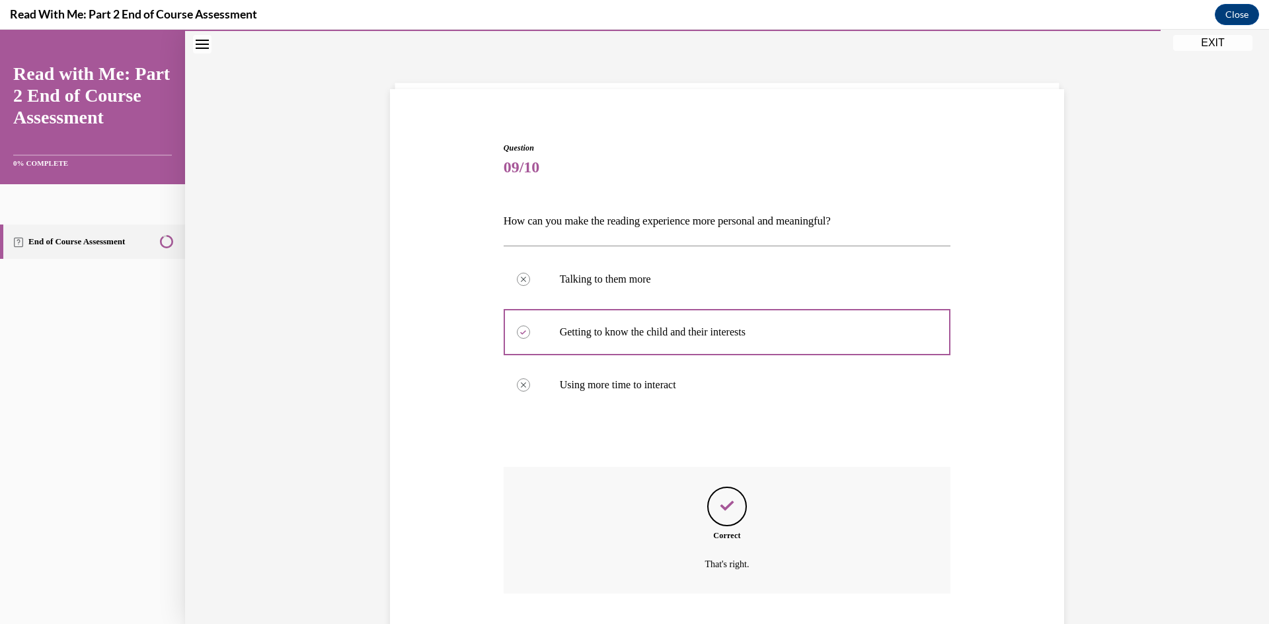
scroll to position [126, 0]
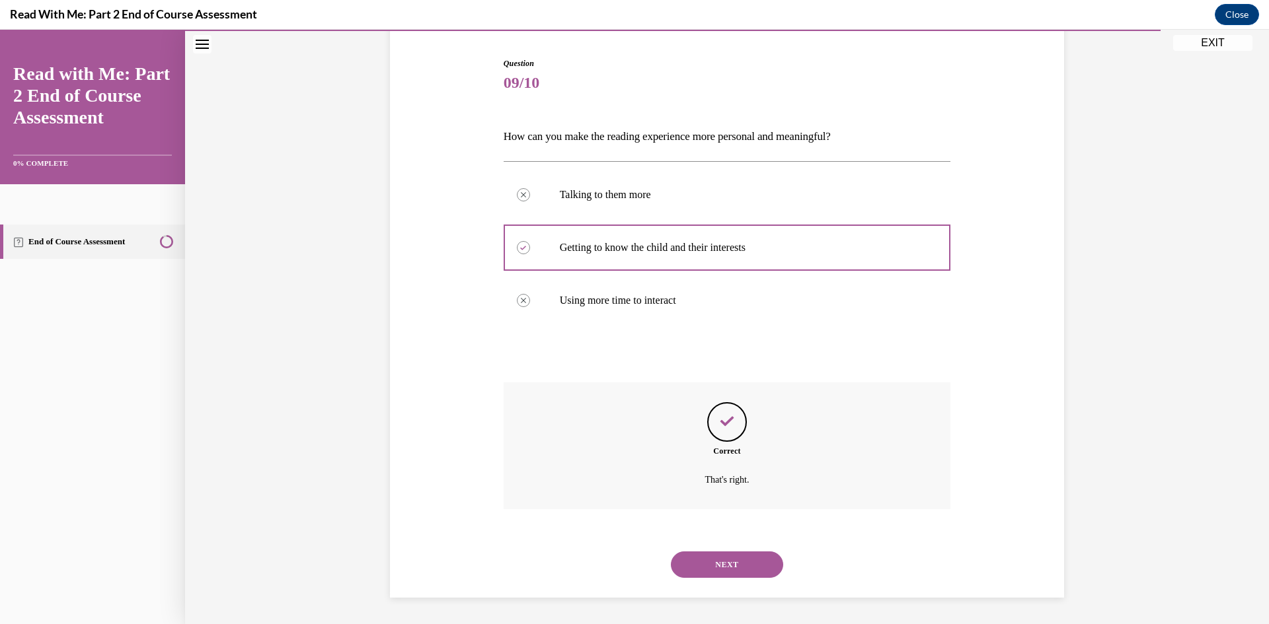
click at [727, 565] on button "NEXT" at bounding box center [727, 565] width 112 height 26
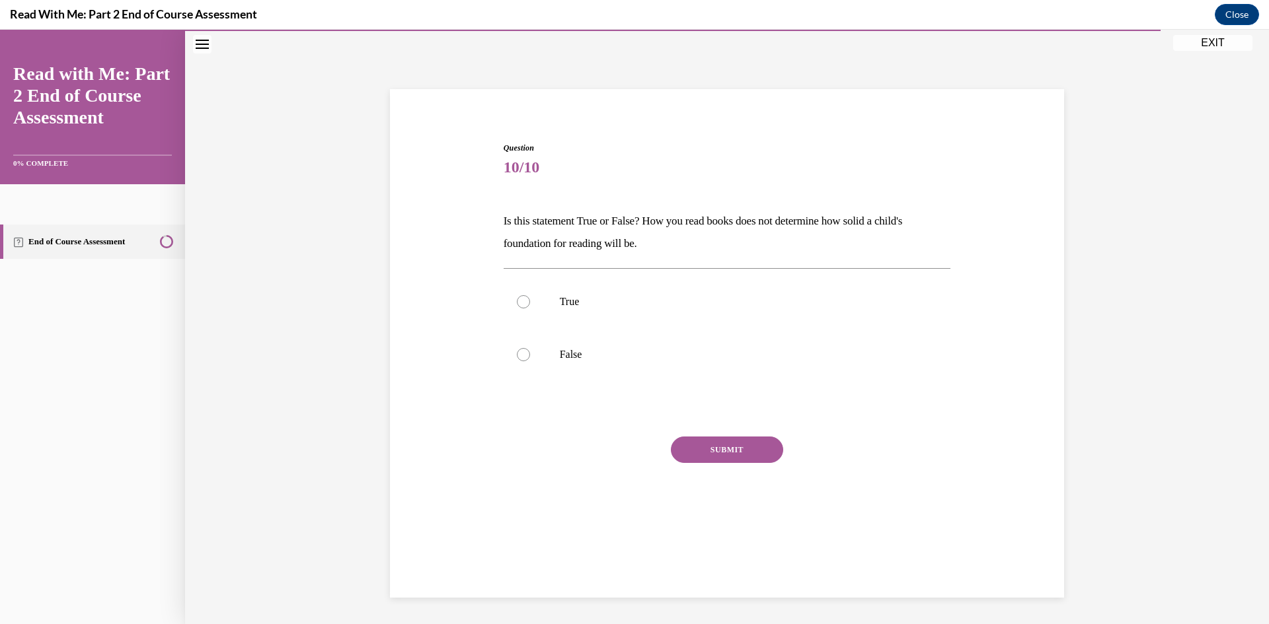
scroll to position [42, 0]
click at [620, 355] on p "False" at bounding box center [739, 354] width 358 height 13
click at [530, 355] on input "False" at bounding box center [523, 354] width 13 height 13
radio input "true"
click at [701, 445] on button "SUBMIT" at bounding box center [727, 450] width 112 height 26
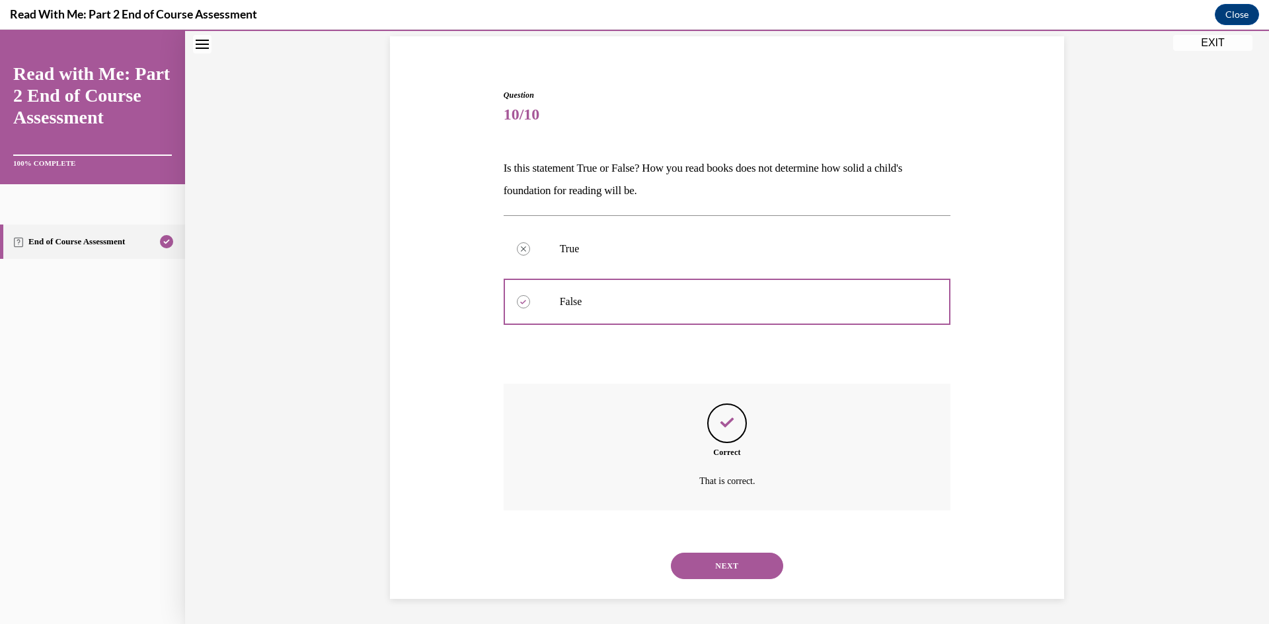
scroll to position [96, 0]
click at [725, 564] on button "NEXT" at bounding box center [727, 565] width 112 height 26
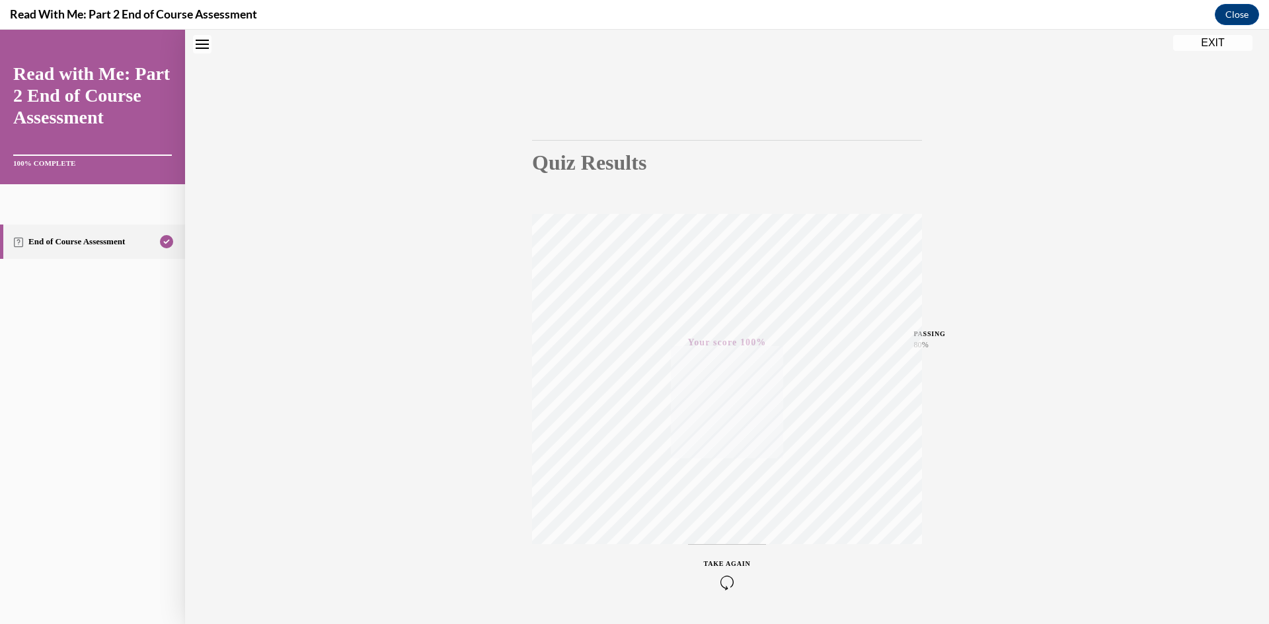
scroll to position [0, 0]
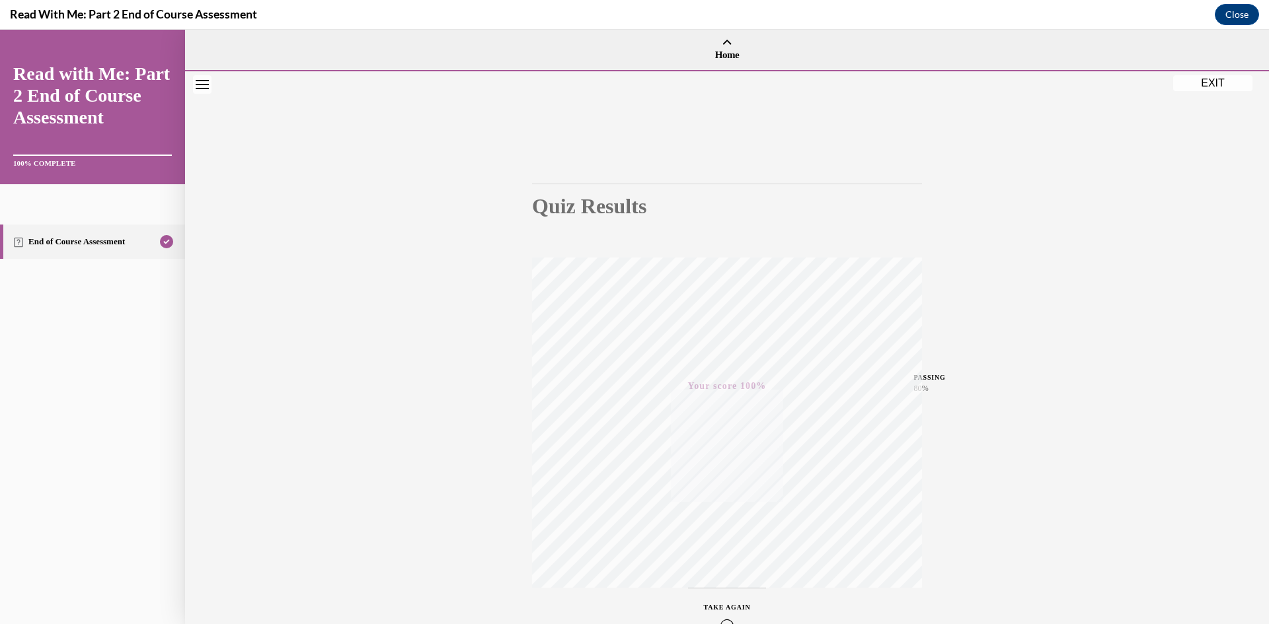
click at [1222, 83] on button "EXIT" at bounding box center [1212, 83] width 79 height 16
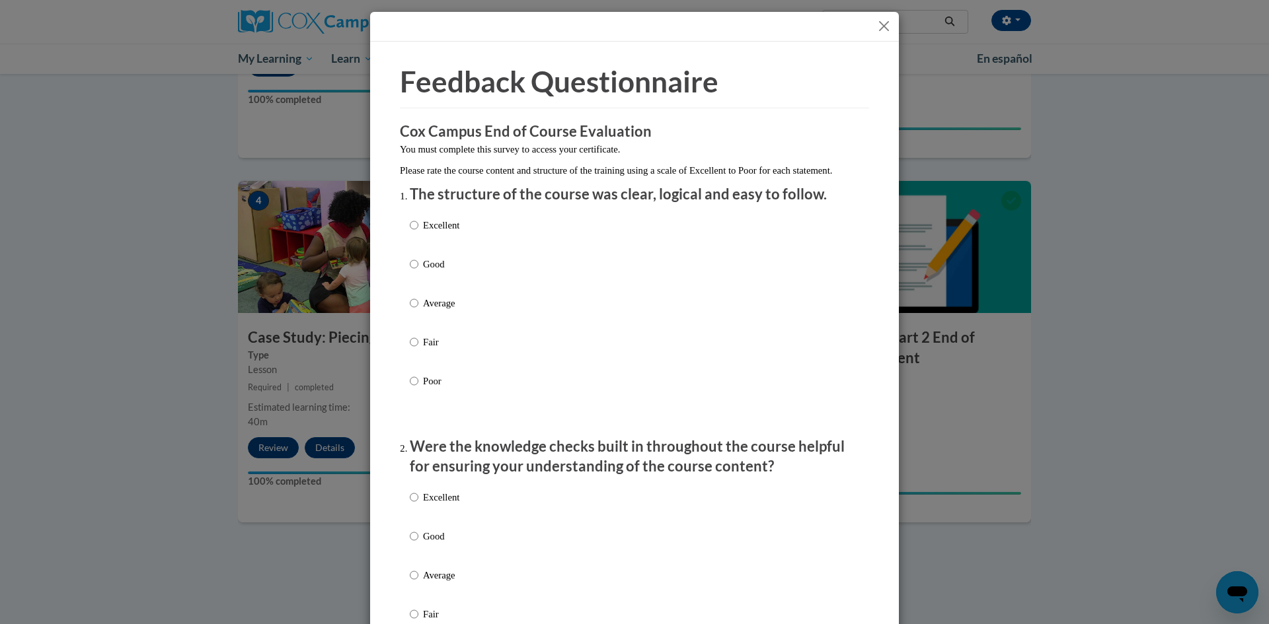
click at [413, 272] on input "Good" at bounding box center [414, 264] width 9 height 15
radio input "true"
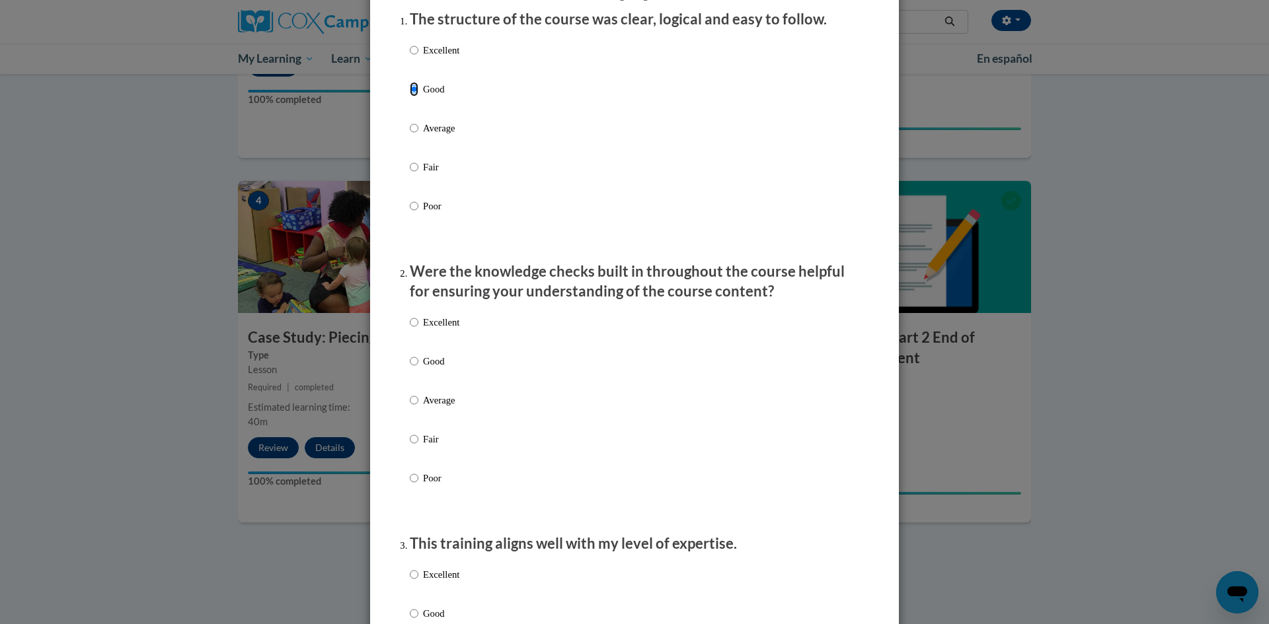
scroll to position [198, 0]
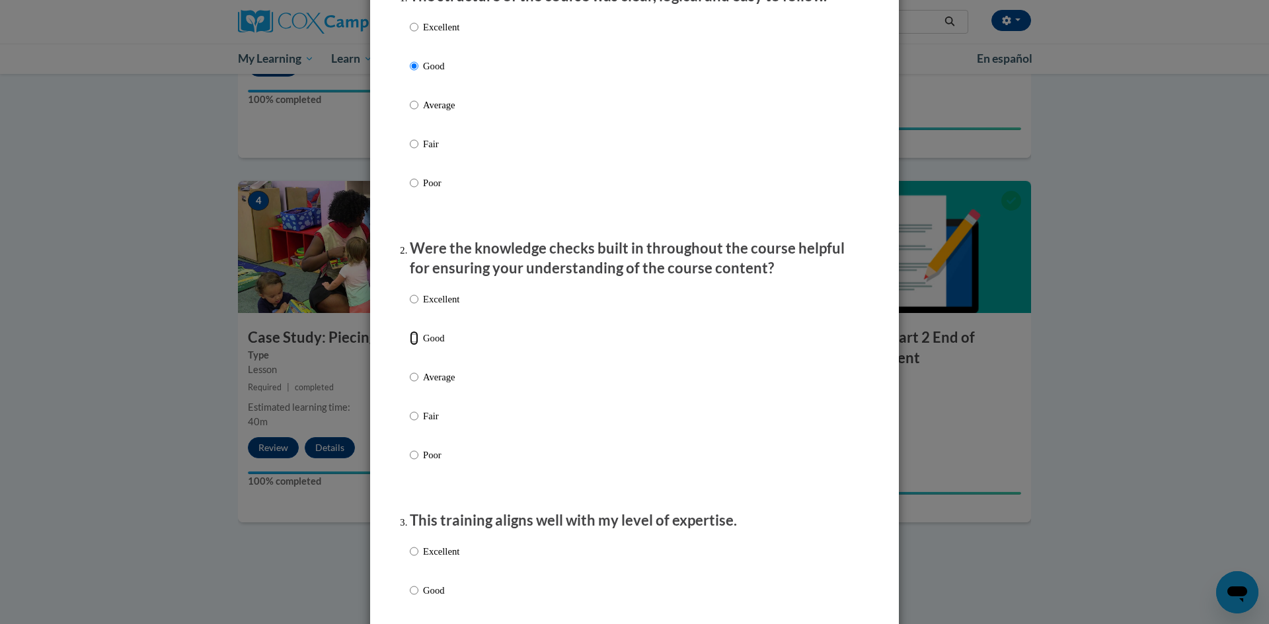
click at [412, 346] on input "Good" at bounding box center [414, 338] width 9 height 15
radio input "true"
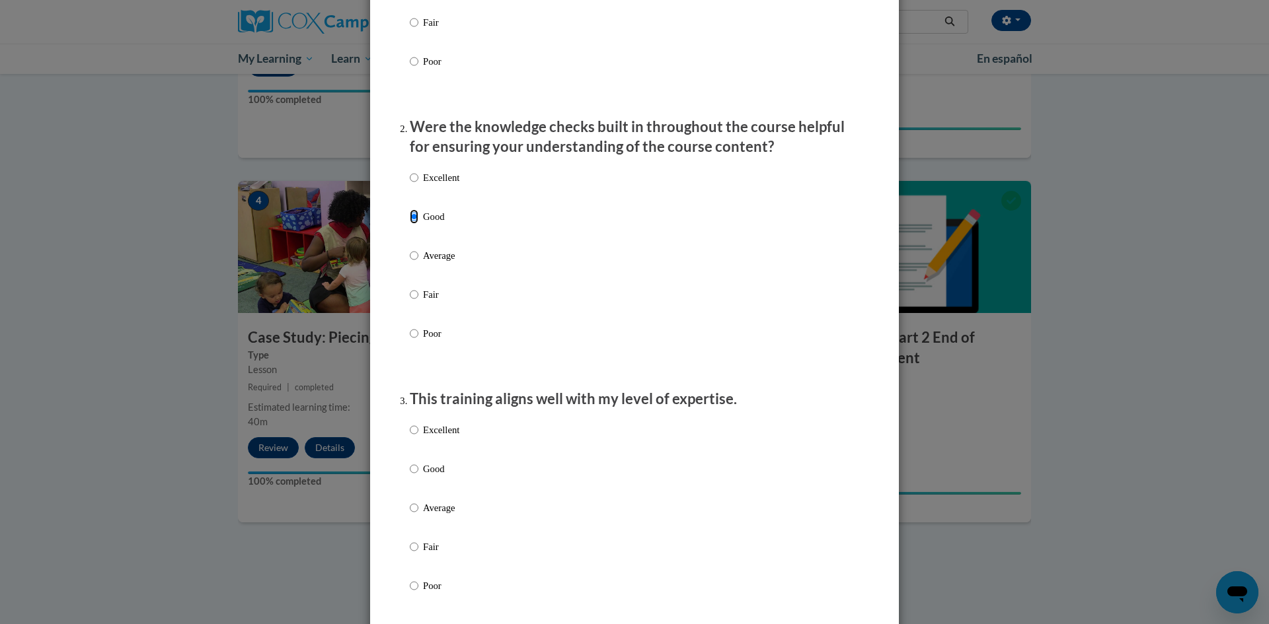
scroll to position [330, 0]
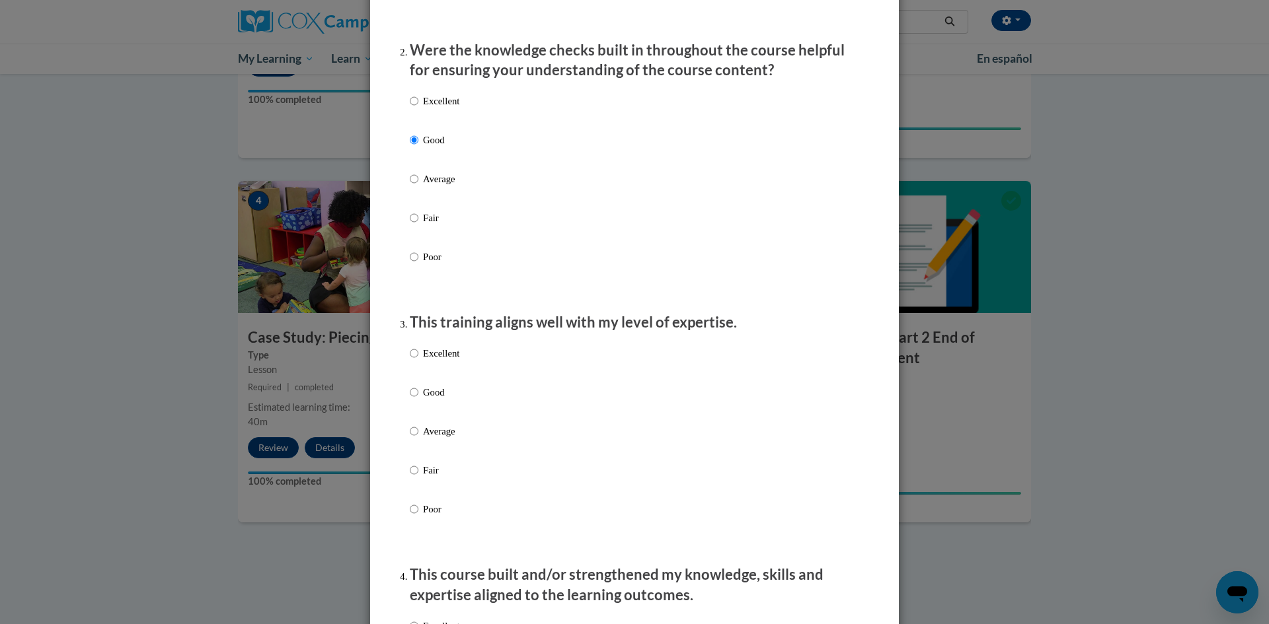
click at [432, 439] on p "Average" at bounding box center [441, 431] width 36 height 15
click at [418, 439] on input "Average" at bounding box center [414, 431] width 9 height 15
radio input "true"
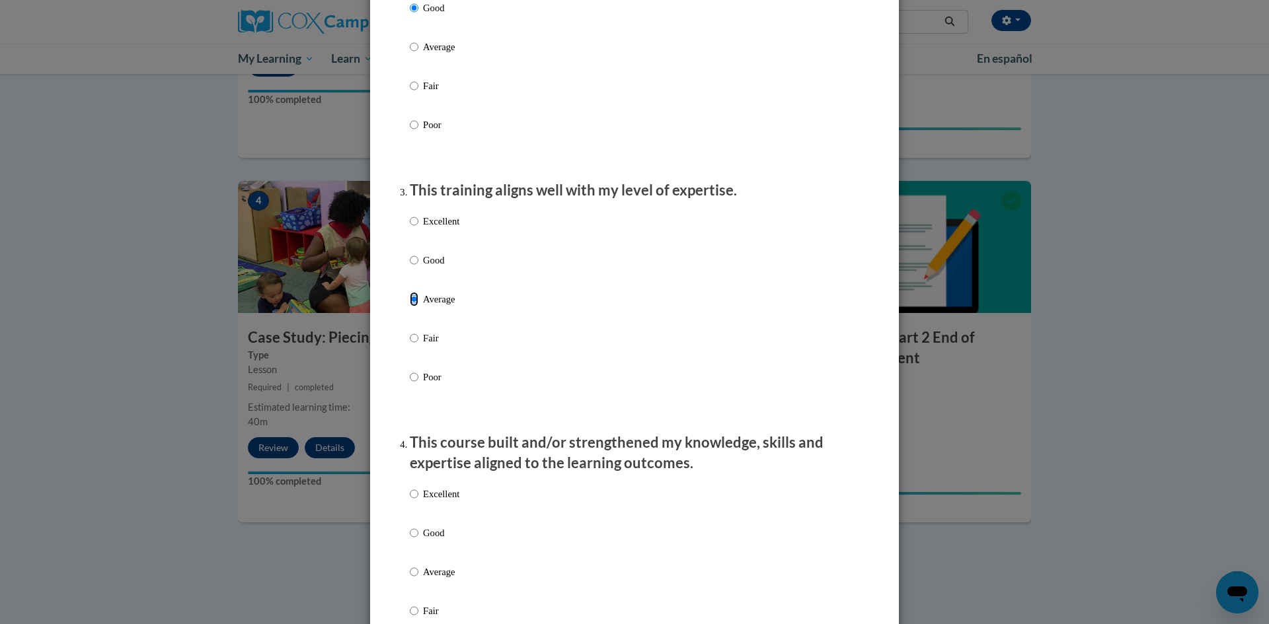
scroll to position [661, 0]
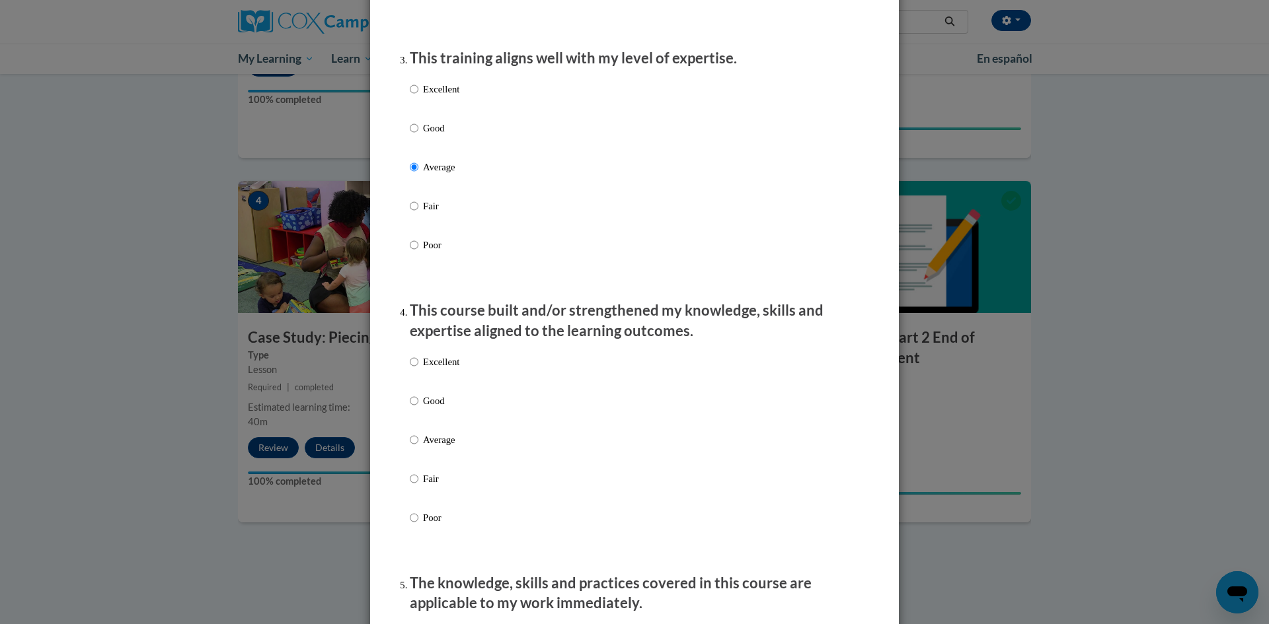
click at [415, 412] on label "Good" at bounding box center [435, 412] width 50 height 36
click at [415, 408] on input "Good" at bounding box center [414, 401] width 9 height 15
radio input "true"
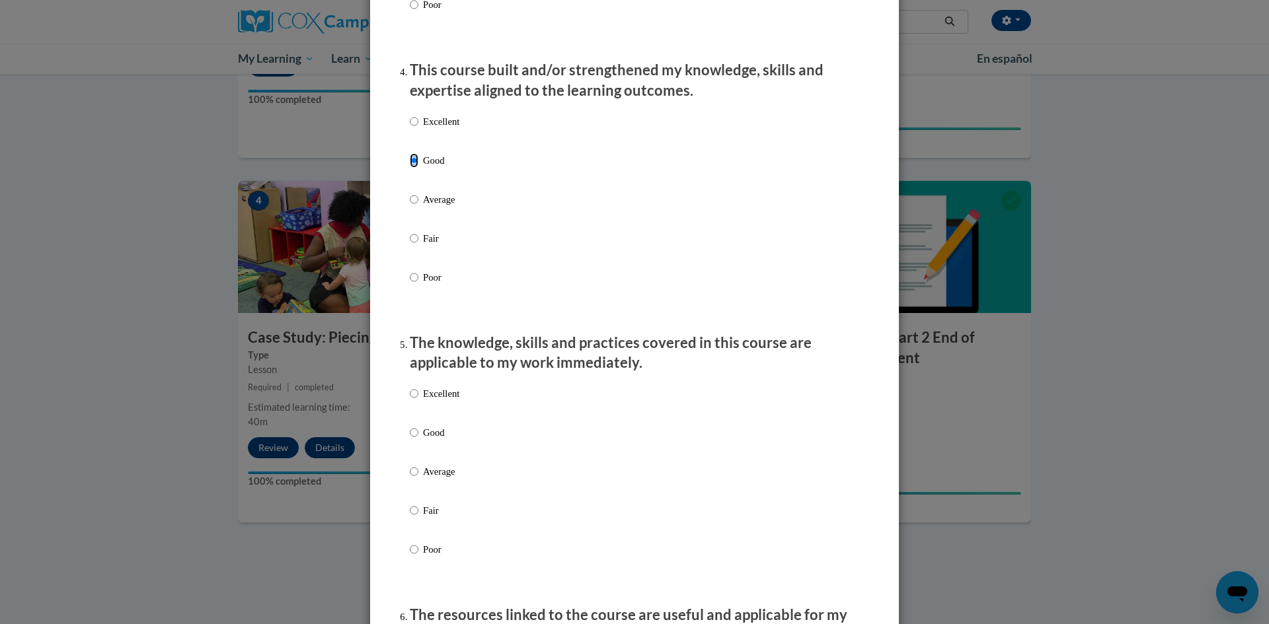
scroll to position [925, 0]
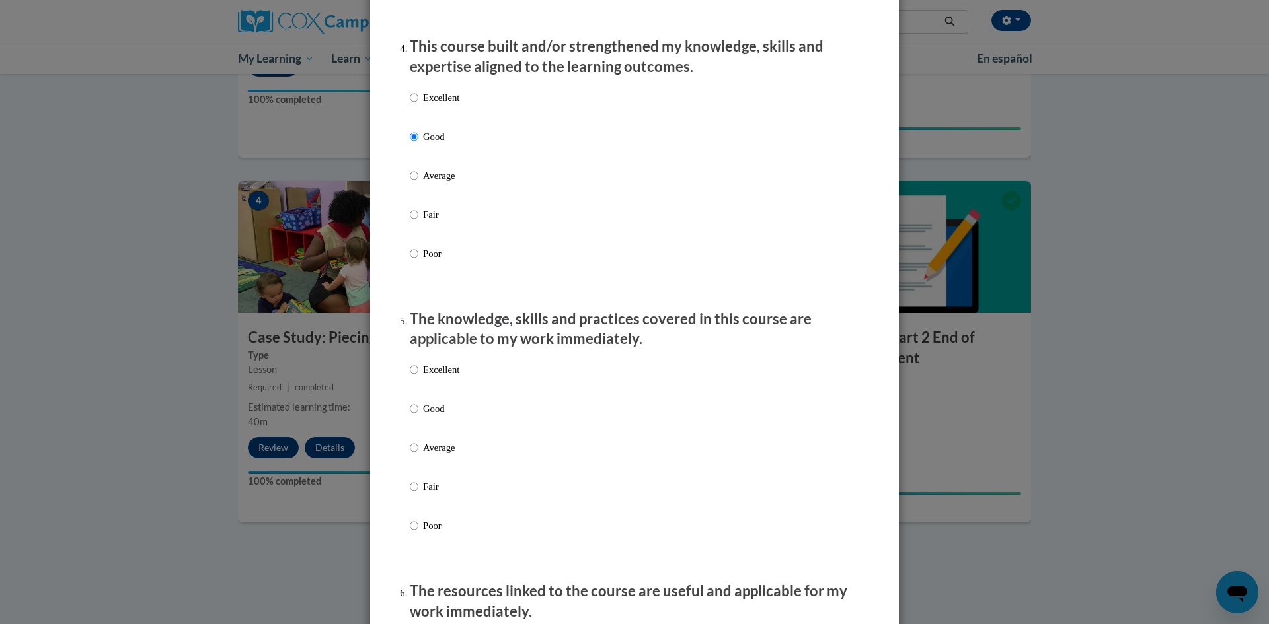
click at [471, 425] on div "Excellent Good Average Fair Poor" at bounding box center [634, 463] width 449 height 215
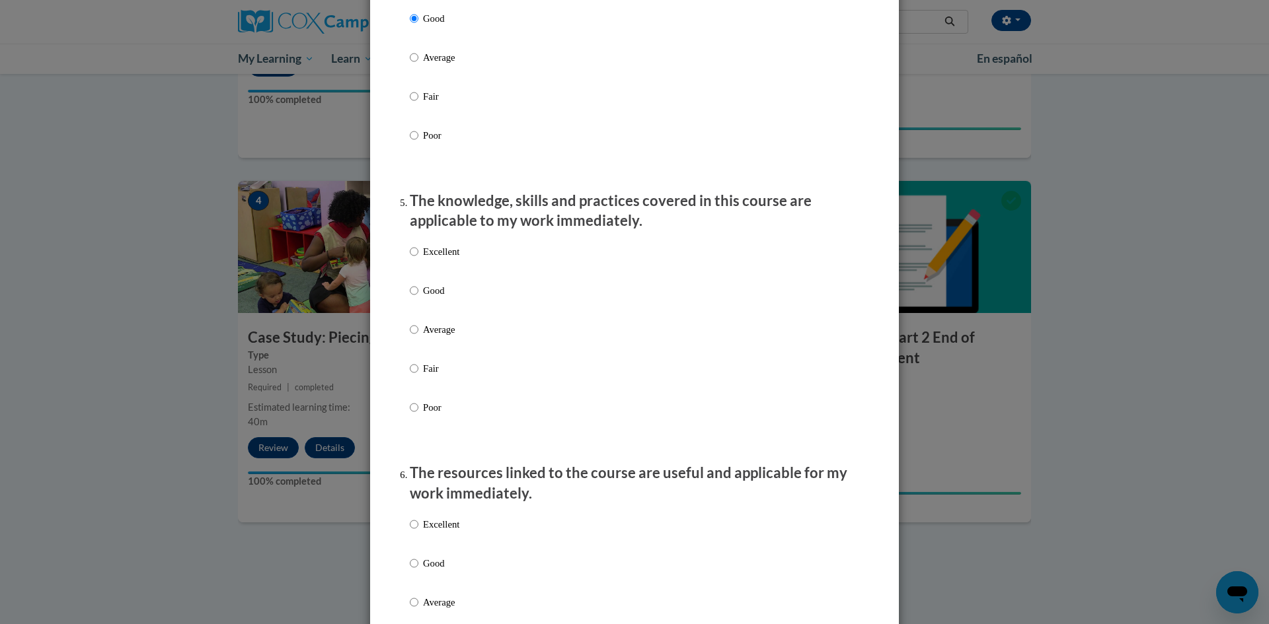
scroll to position [1057, 0]
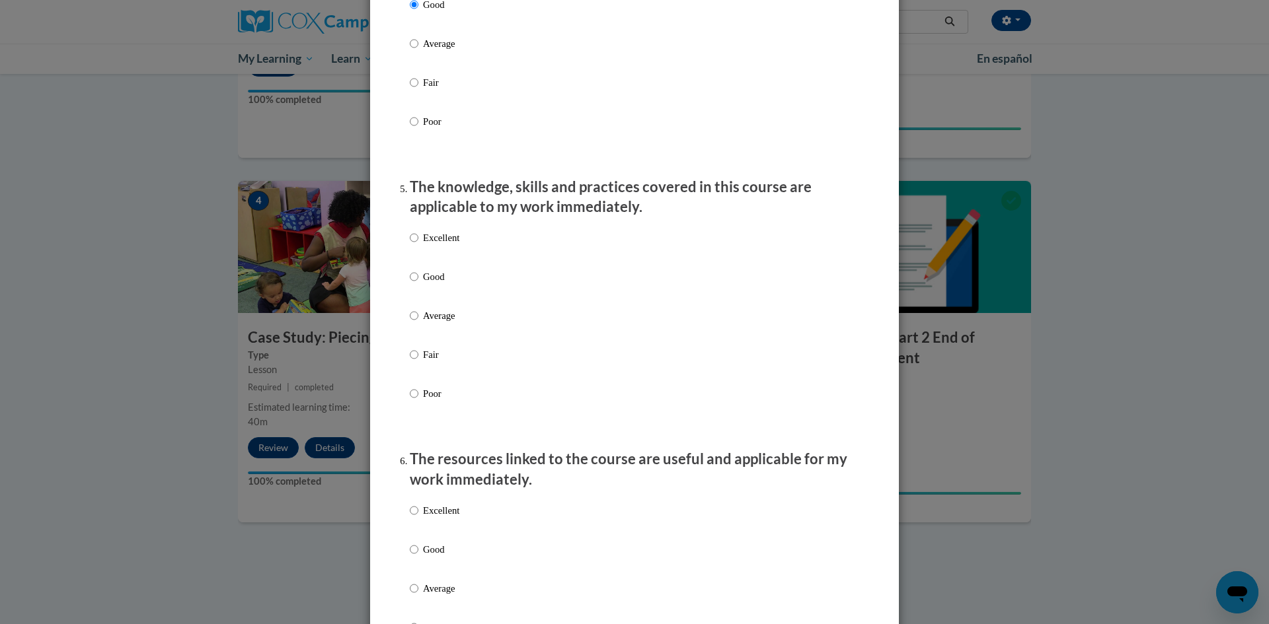
click at [416, 293] on label "Good" at bounding box center [435, 288] width 50 height 36
click at [416, 284] on input "Good" at bounding box center [414, 277] width 9 height 15
radio input "true"
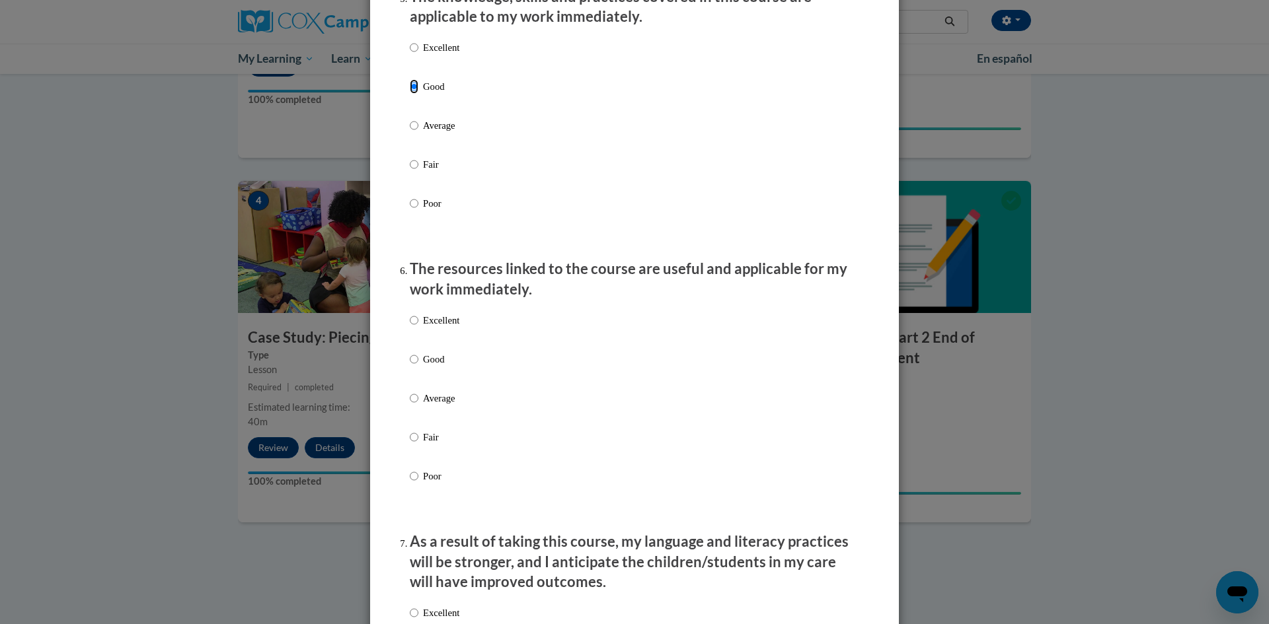
scroll to position [1255, 0]
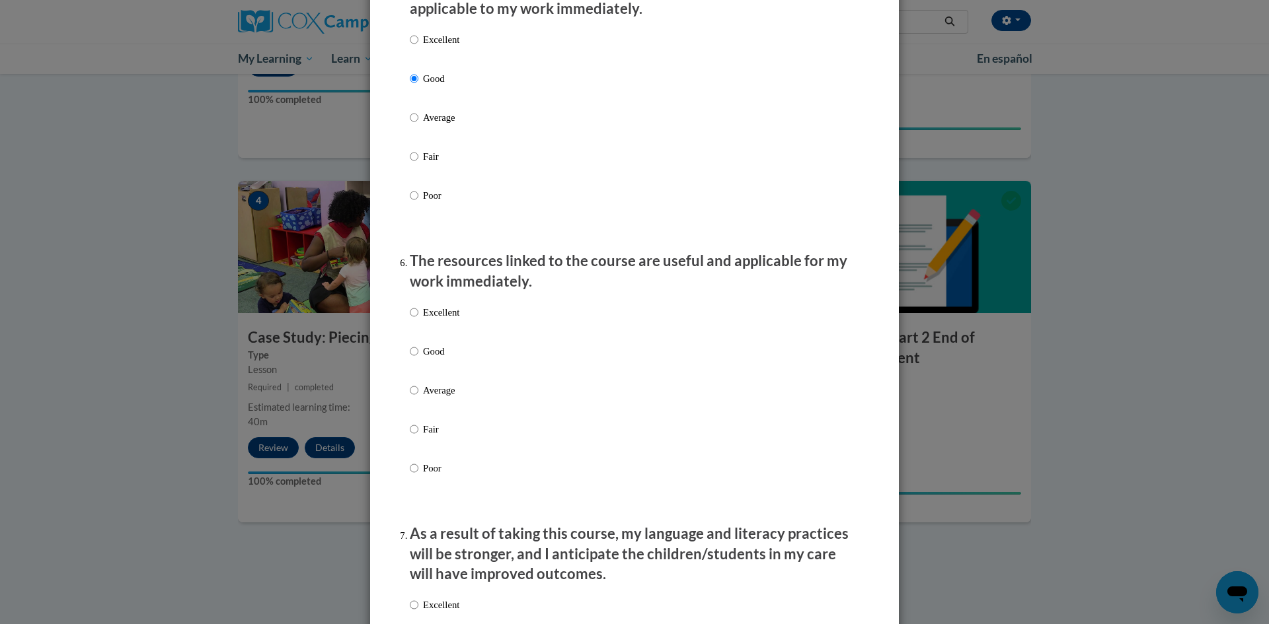
click at [445, 359] on p "Good" at bounding box center [441, 351] width 36 height 15
click at [418, 359] on input "Good" at bounding box center [414, 351] width 9 height 15
radio input "true"
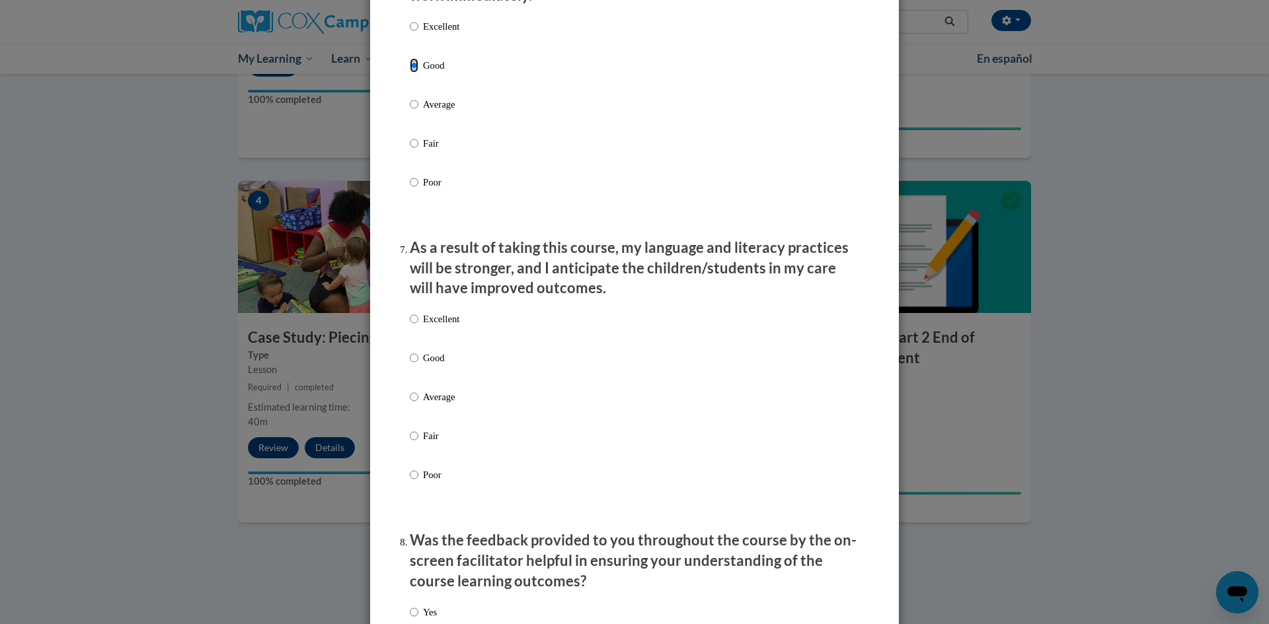
scroll to position [1586, 0]
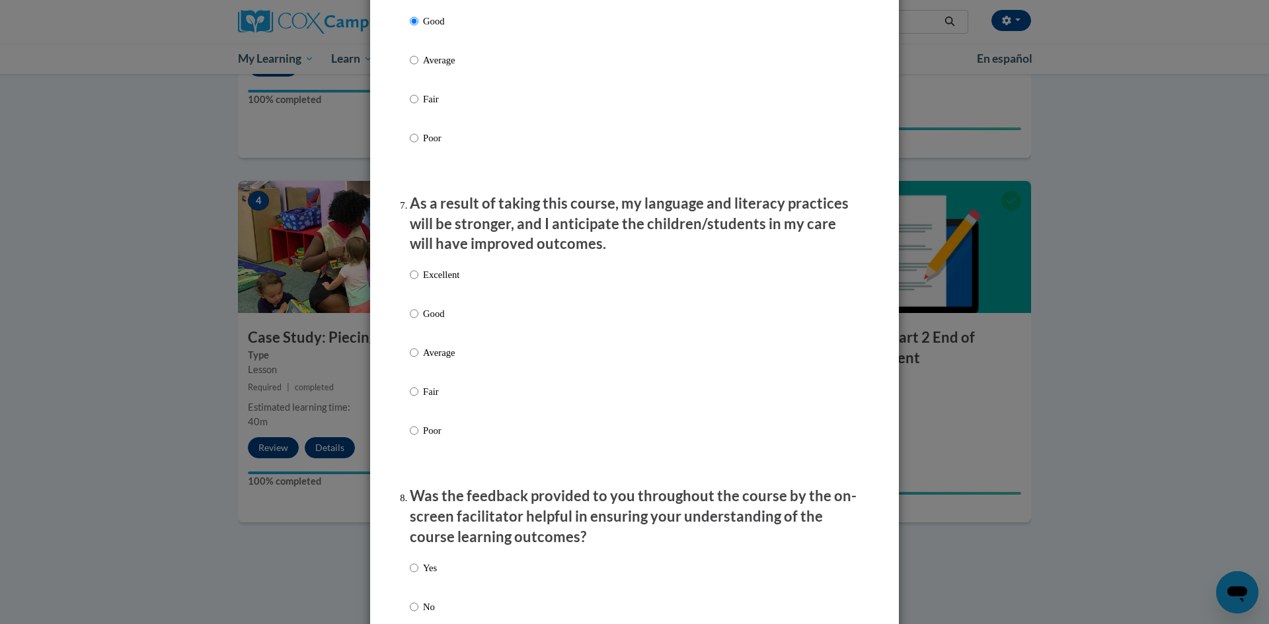
click at [461, 331] on div "Excellent Good Average Fair Poor" at bounding box center [634, 368] width 449 height 215
click at [426, 316] on div "Excellent Good Average Fair Poor" at bounding box center [435, 363] width 50 height 205
click at [431, 321] on p "Good" at bounding box center [441, 314] width 36 height 15
click at [418, 321] on input "Good" at bounding box center [414, 314] width 9 height 15
radio input "true"
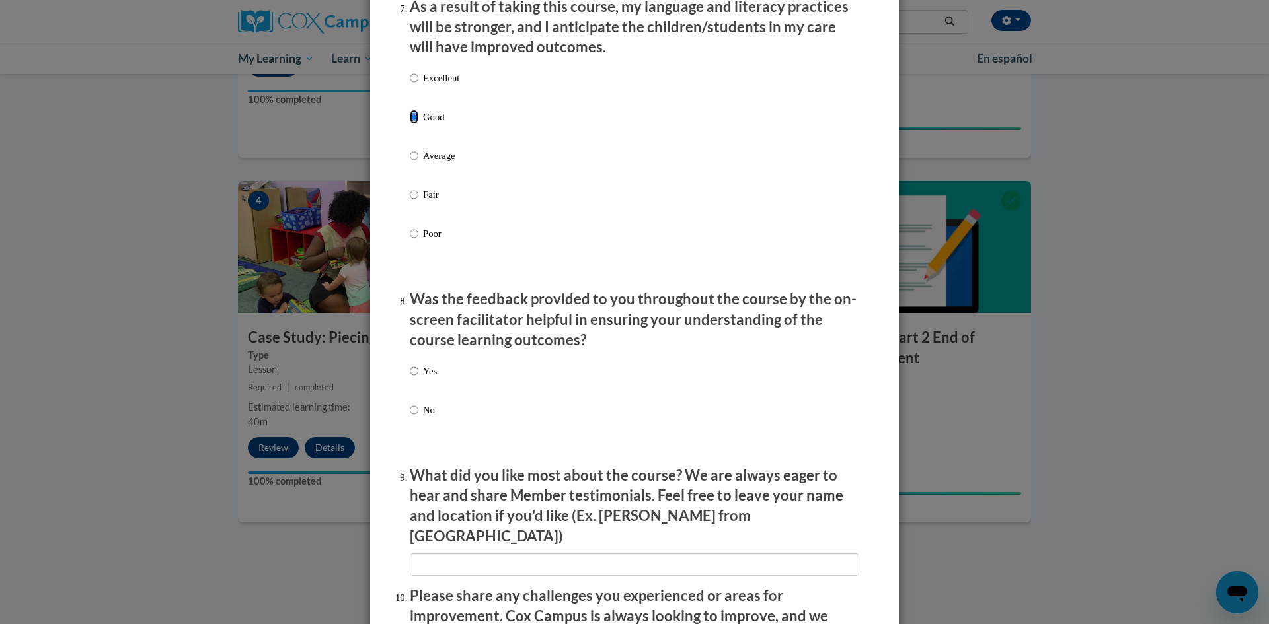
scroll to position [1784, 0]
click at [410, 377] on input "Yes" at bounding box center [414, 370] width 9 height 15
radio input "true"
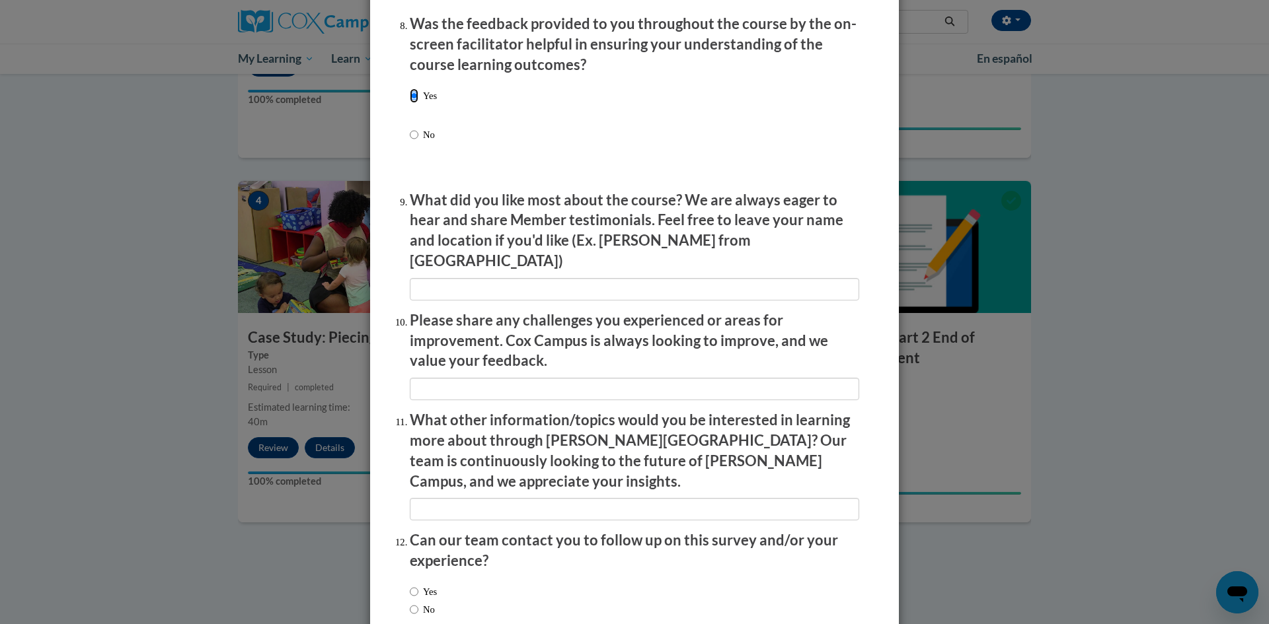
scroll to position [2121, 0]
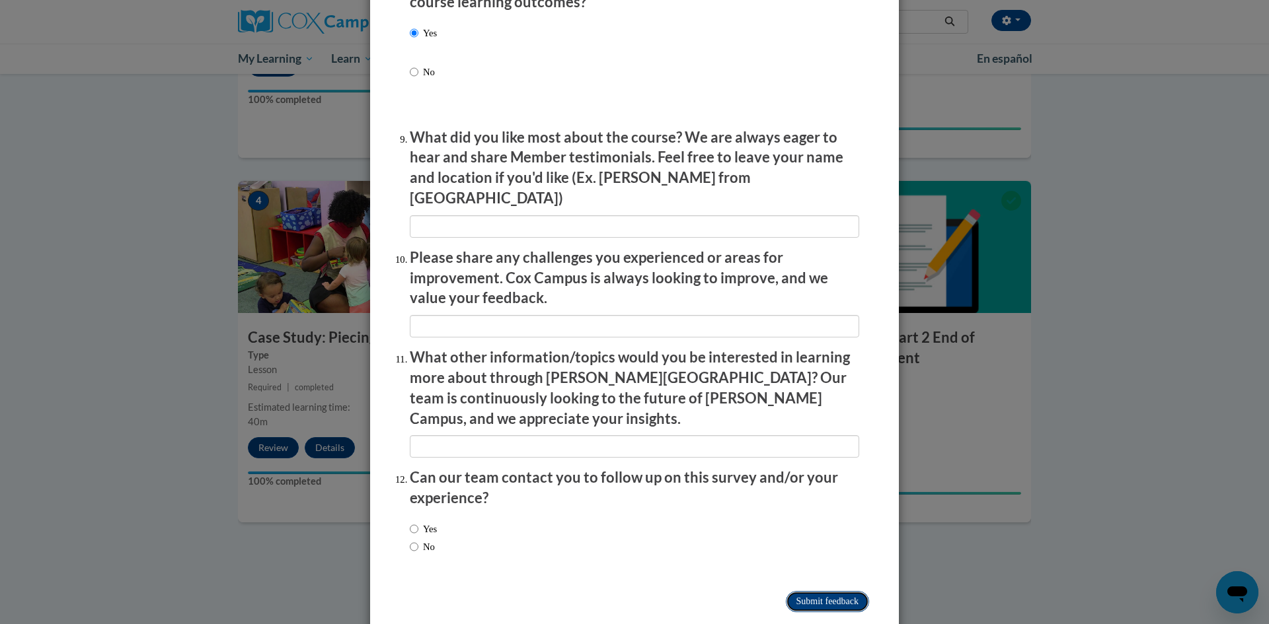
click at [801, 591] on input "Submit feedback" at bounding box center [827, 601] width 83 height 21
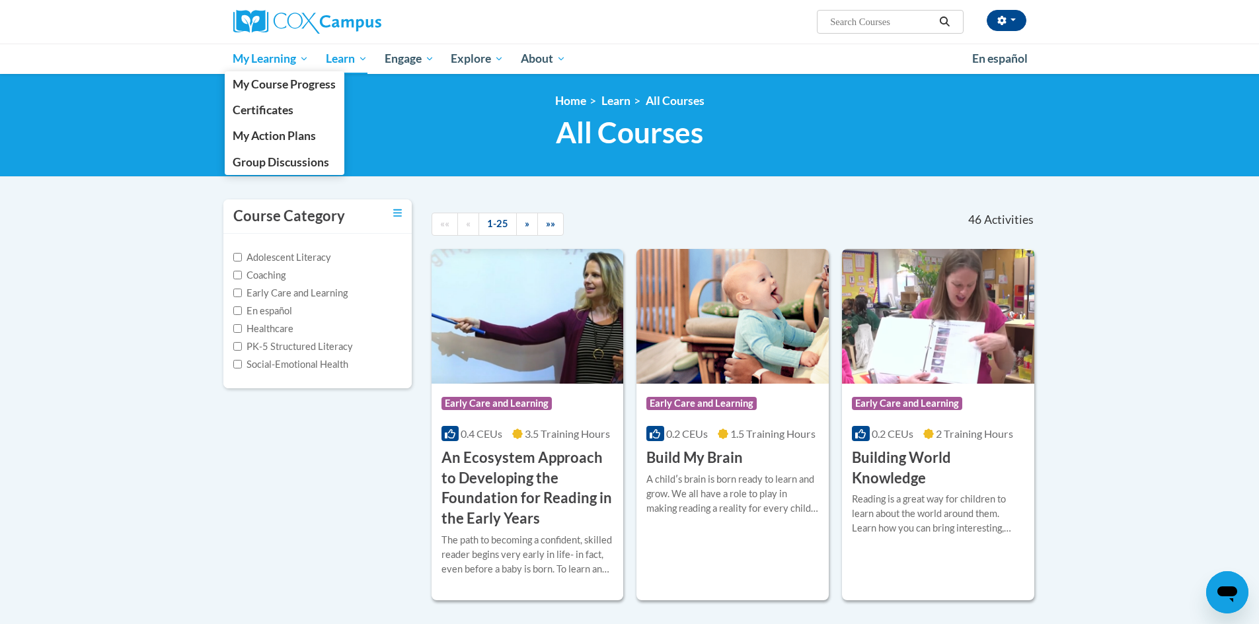
click at [274, 46] on link "My Learning" at bounding box center [271, 59] width 93 height 30
click at [274, 81] on span "My Course Progress" at bounding box center [284, 84] width 103 height 14
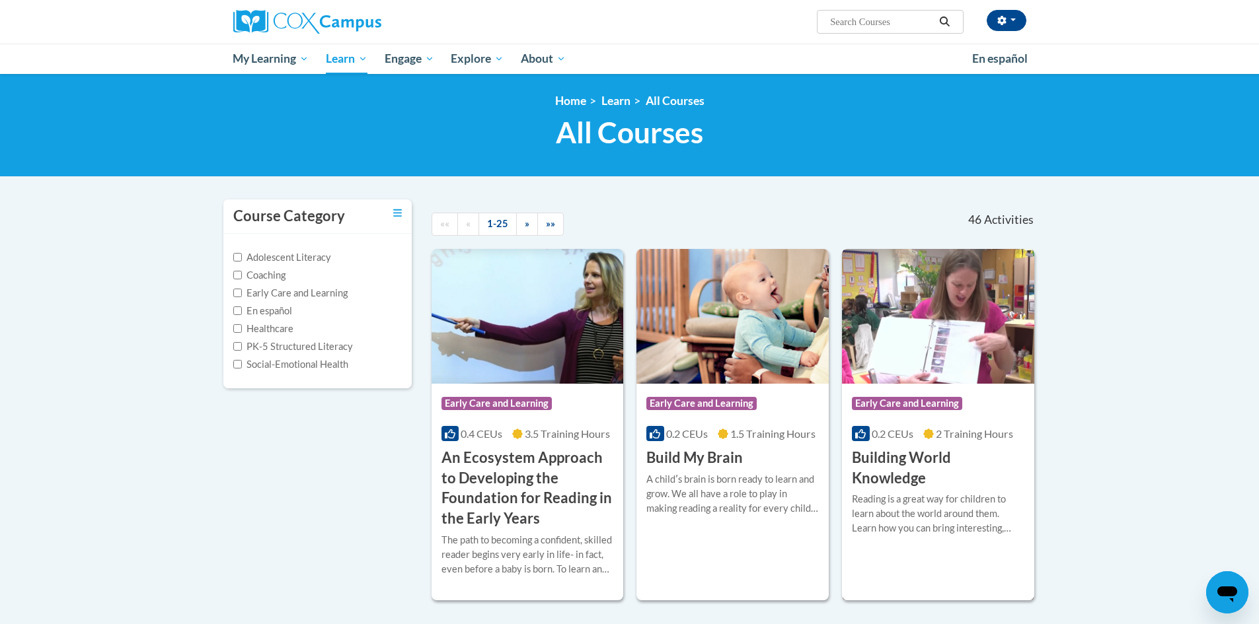
click at [905, 468] on h3 "Building World Knowledge" at bounding box center [938, 468] width 172 height 41
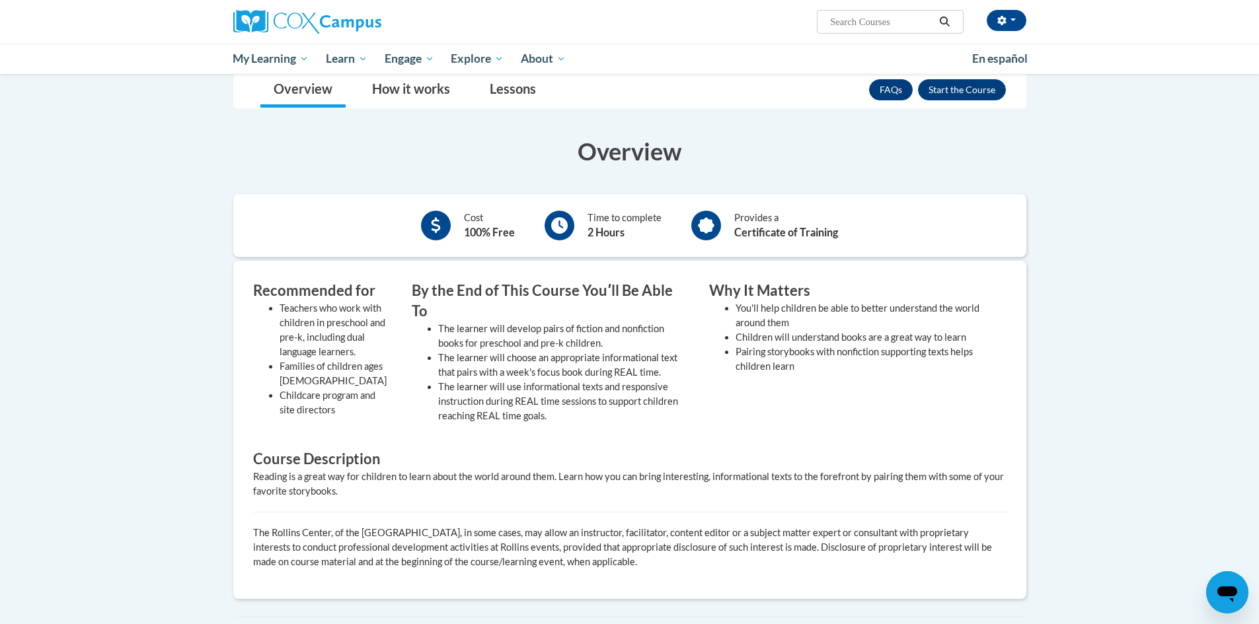
scroll to position [132, 0]
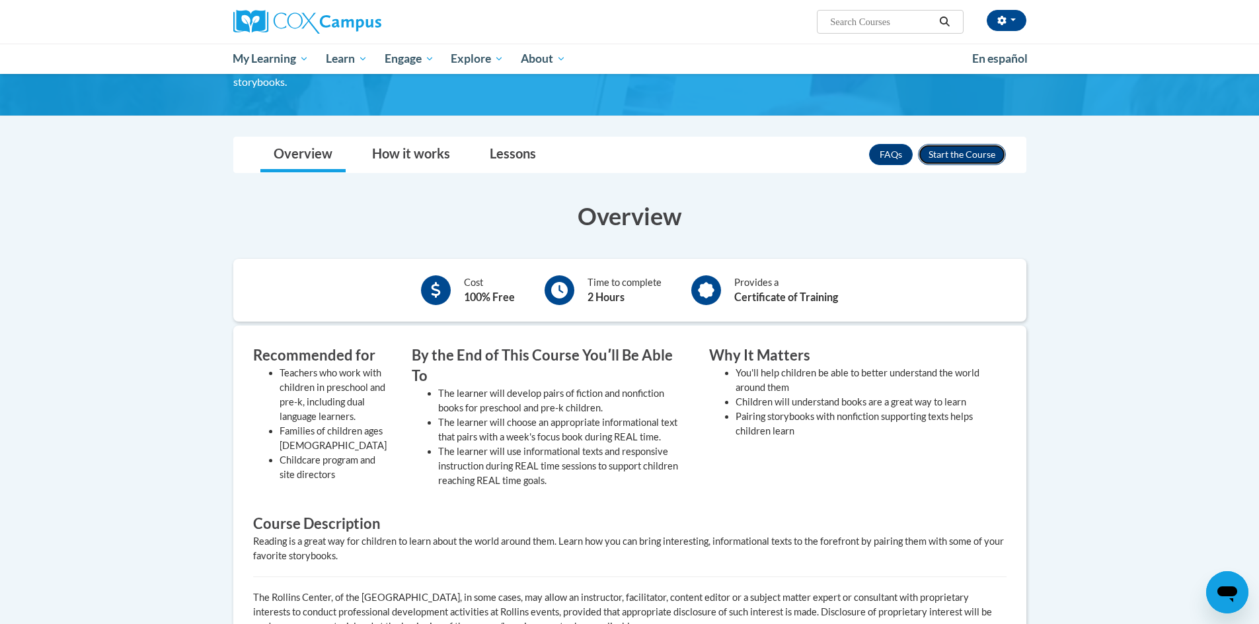
click at [967, 157] on button "Enroll" at bounding box center [962, 154] width 88 height 21
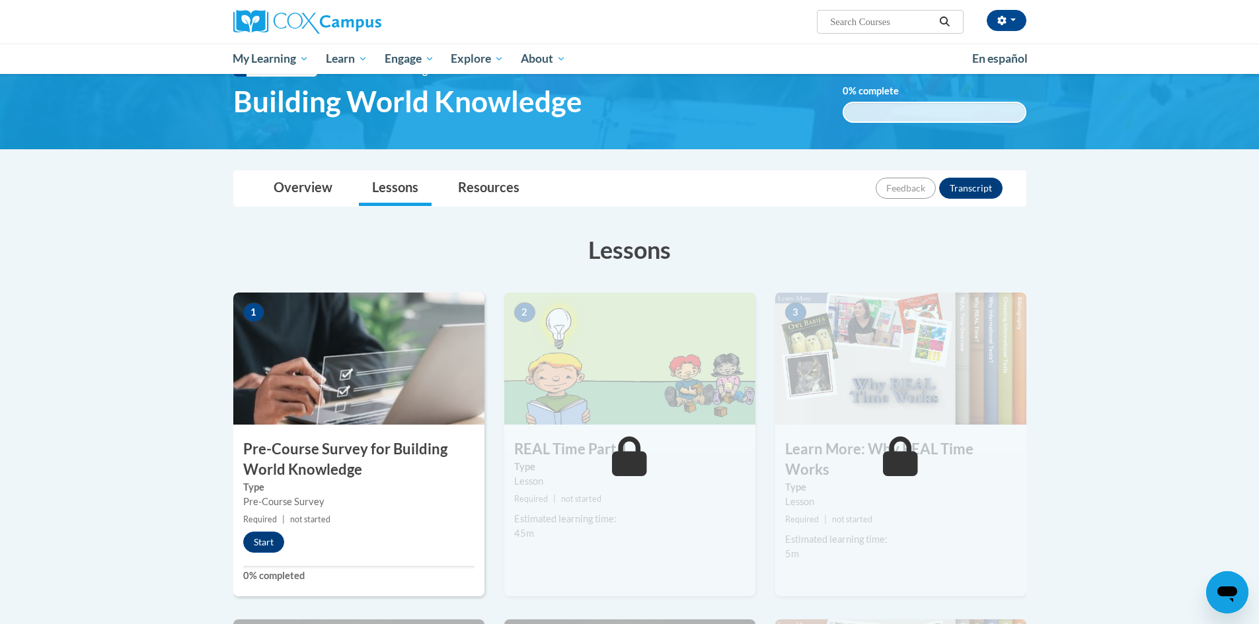
scroll to position [132, 0]
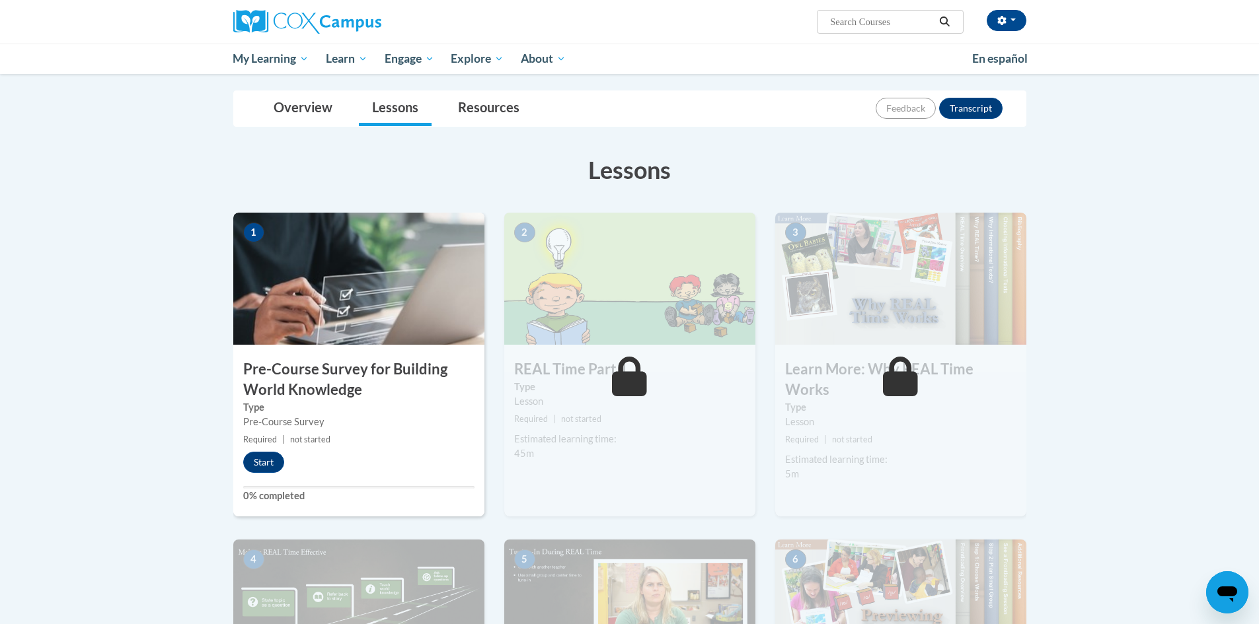
click at [262, 451] on div "1 Pre-Course Survey for Building World Knowledge Type Pre-Course Survey Require…" at bounding box center [358, 365] width 251 height 304
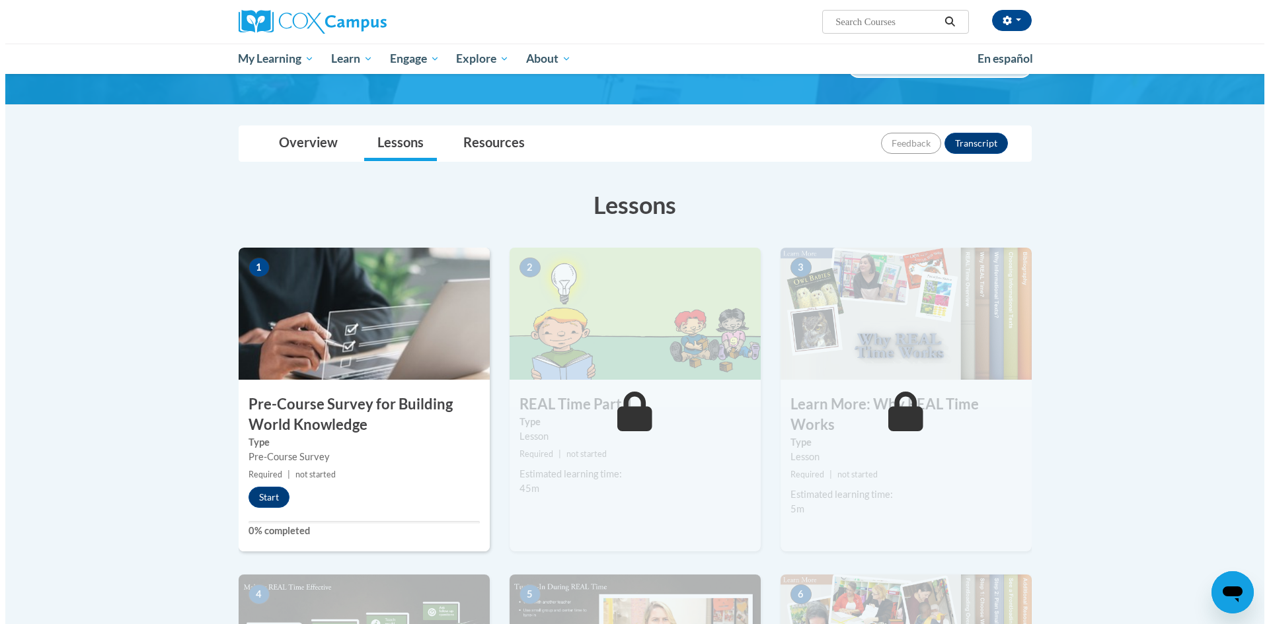
scroll to position [66, 0]
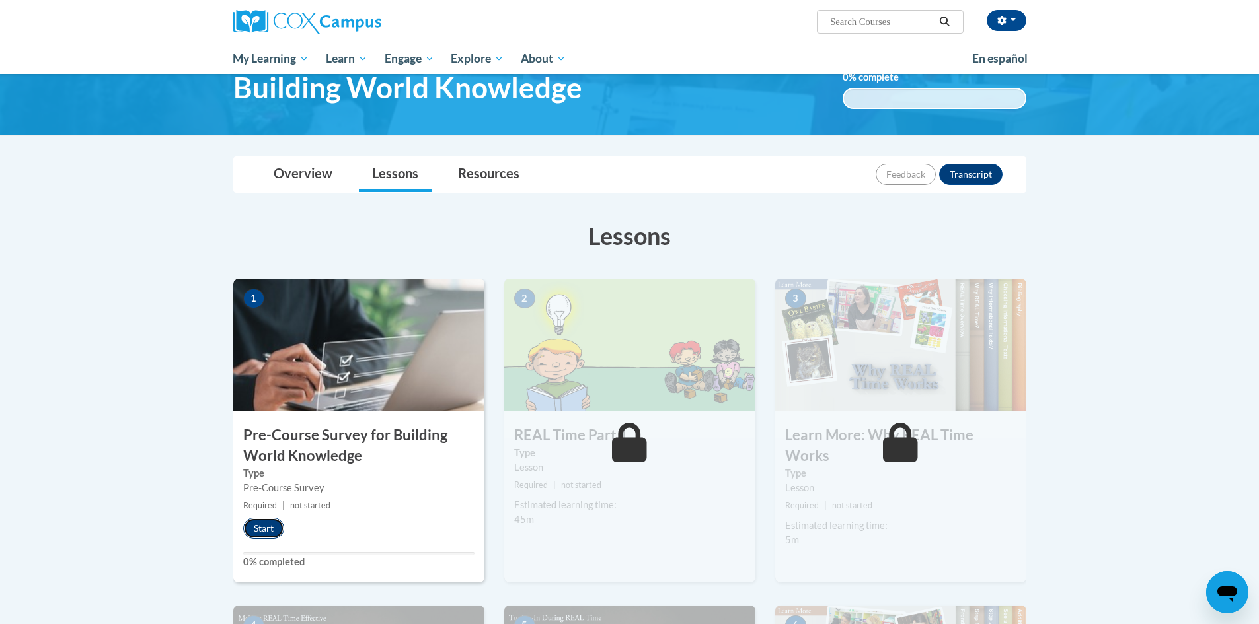
click at [269, 525] on button "Start" at bounding box center [263, 528] width 41 height 21
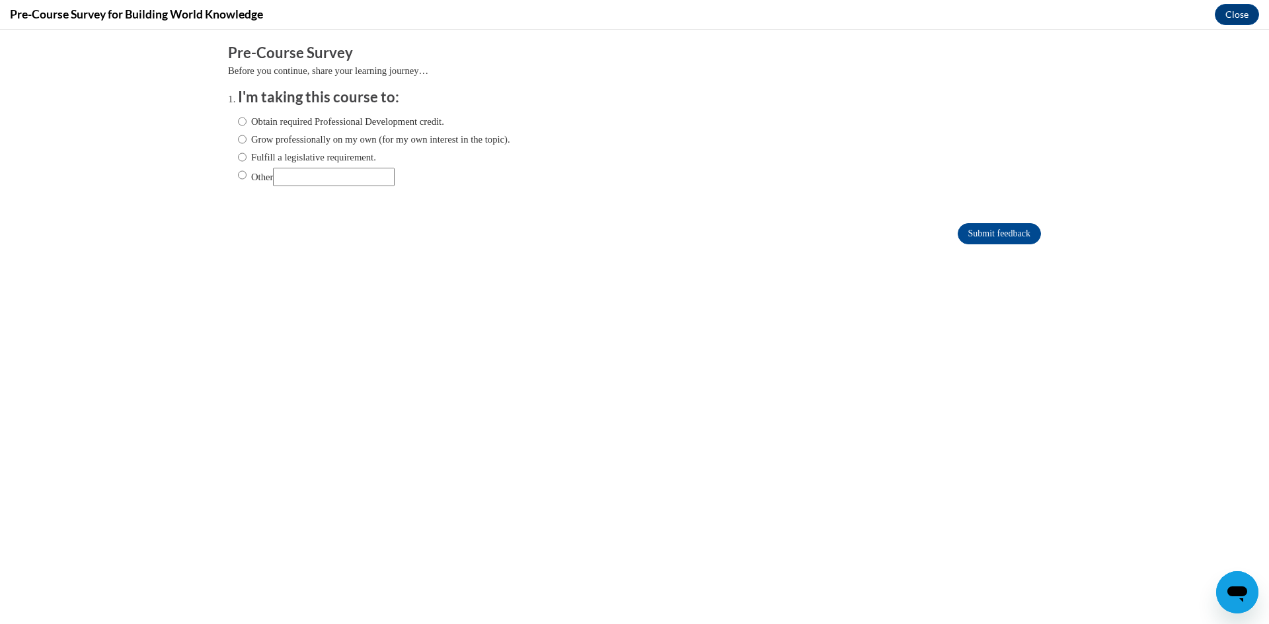
scroll to position [0, 0]
click at [265, 122] on label "Obtain required Professional Development credit." at bounding box center [341, 121] width 206 height 15
click at [246, 122] on input "Obtain required Professional Development credit." at bounding box center [242, 121] width 9 height 15
radio input "true"
click at [1025, 235] on input "Submit feedback" at bounding box center [998, 233] width 83 height 21
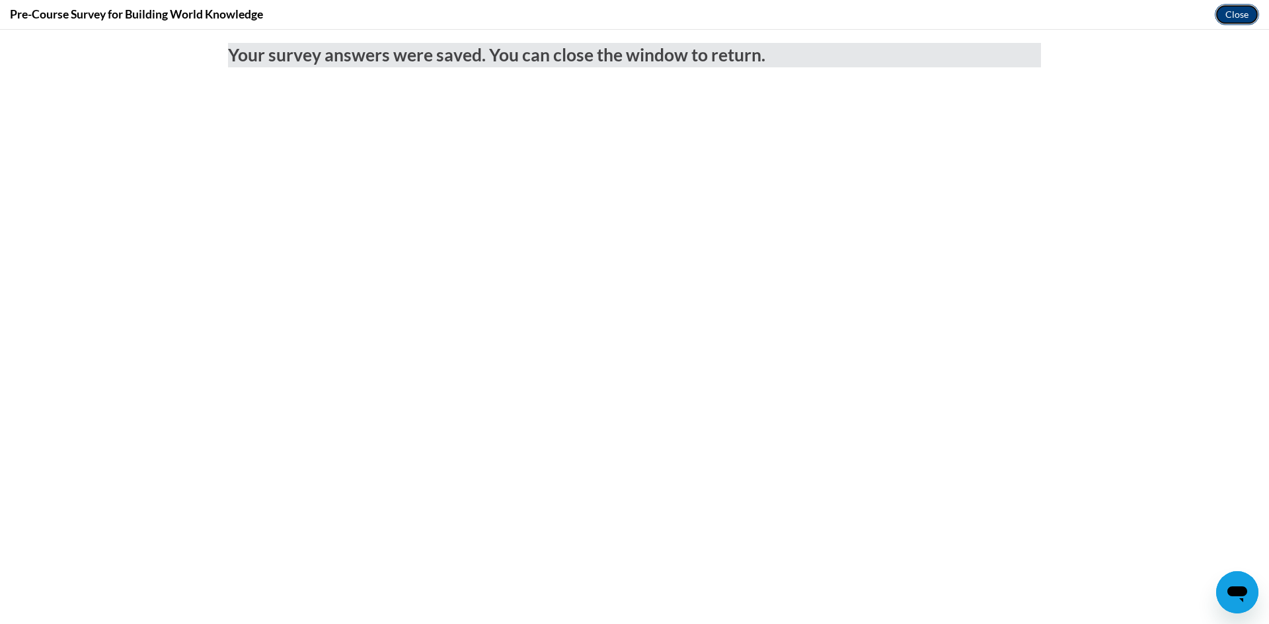
click at [1217, 18] on button "Close" at bounding box center [1236, 14] width 44 height 21
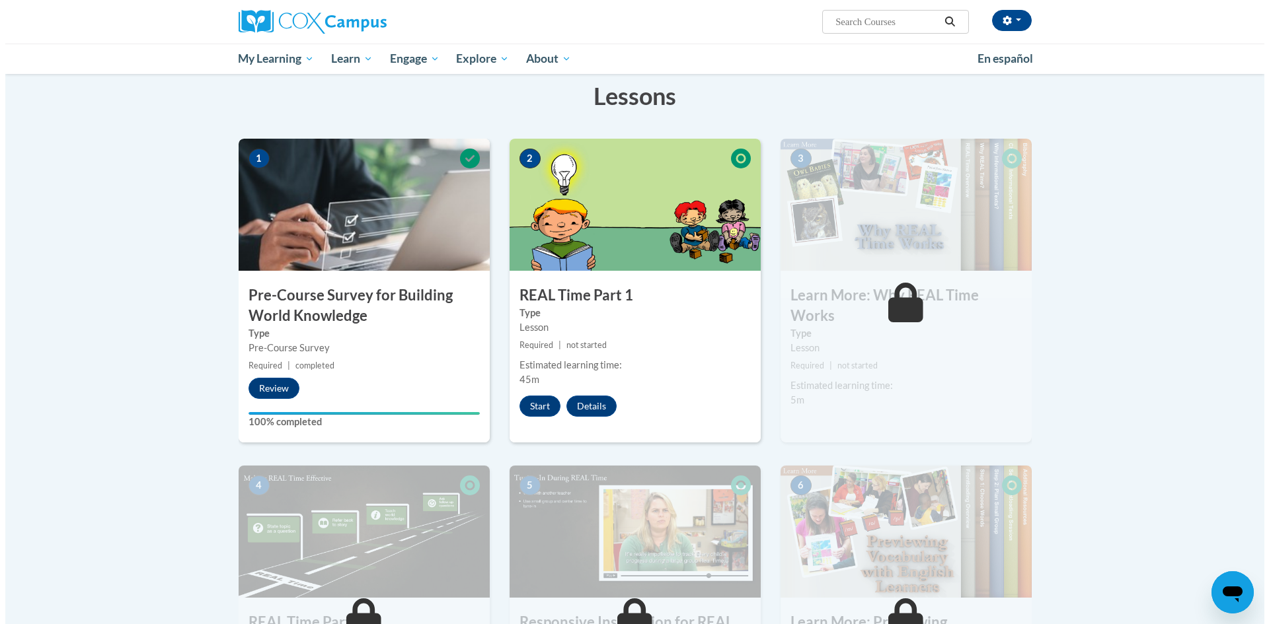
scroll to position [198, 0]
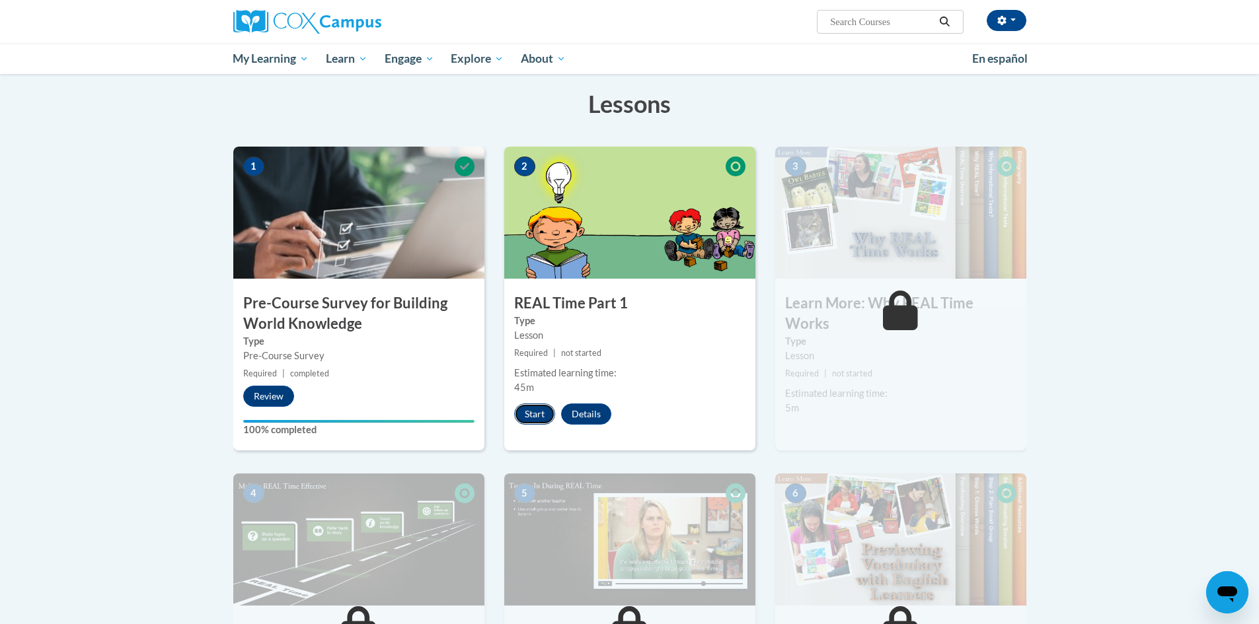
click at [539, 414] on button "Start" at bounding box center [534, 414] width 41 height 21
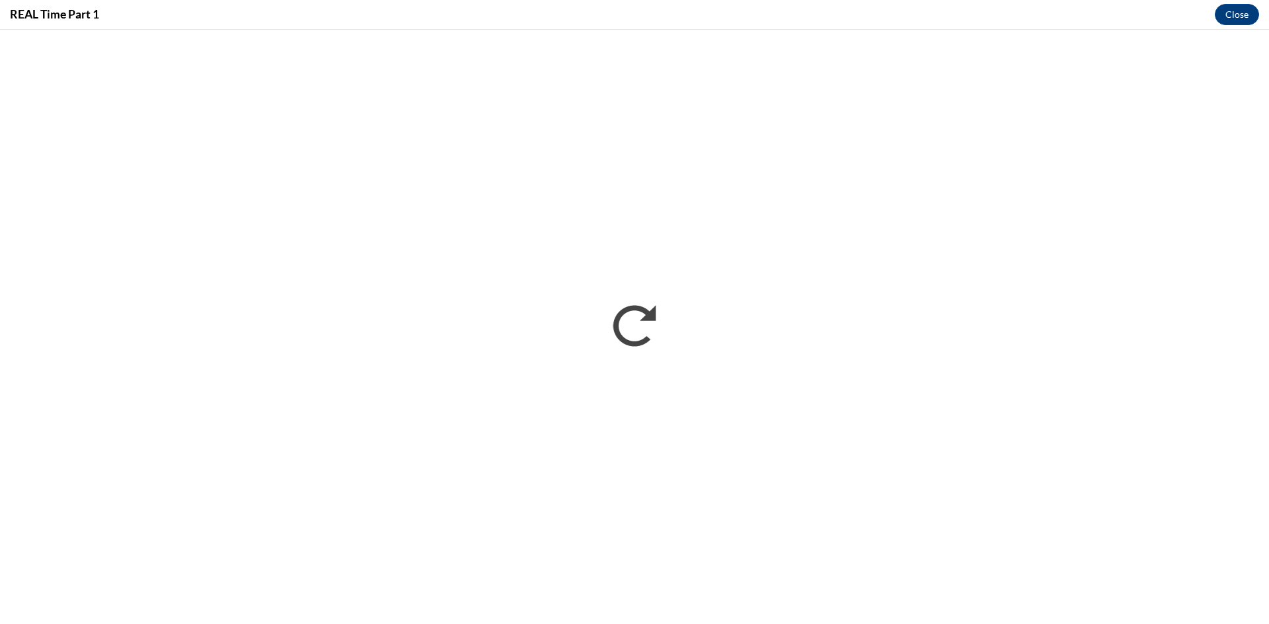
scroll to position [0, 0]
